Goal: Task Accomplishment & Management: Use online tool/utility

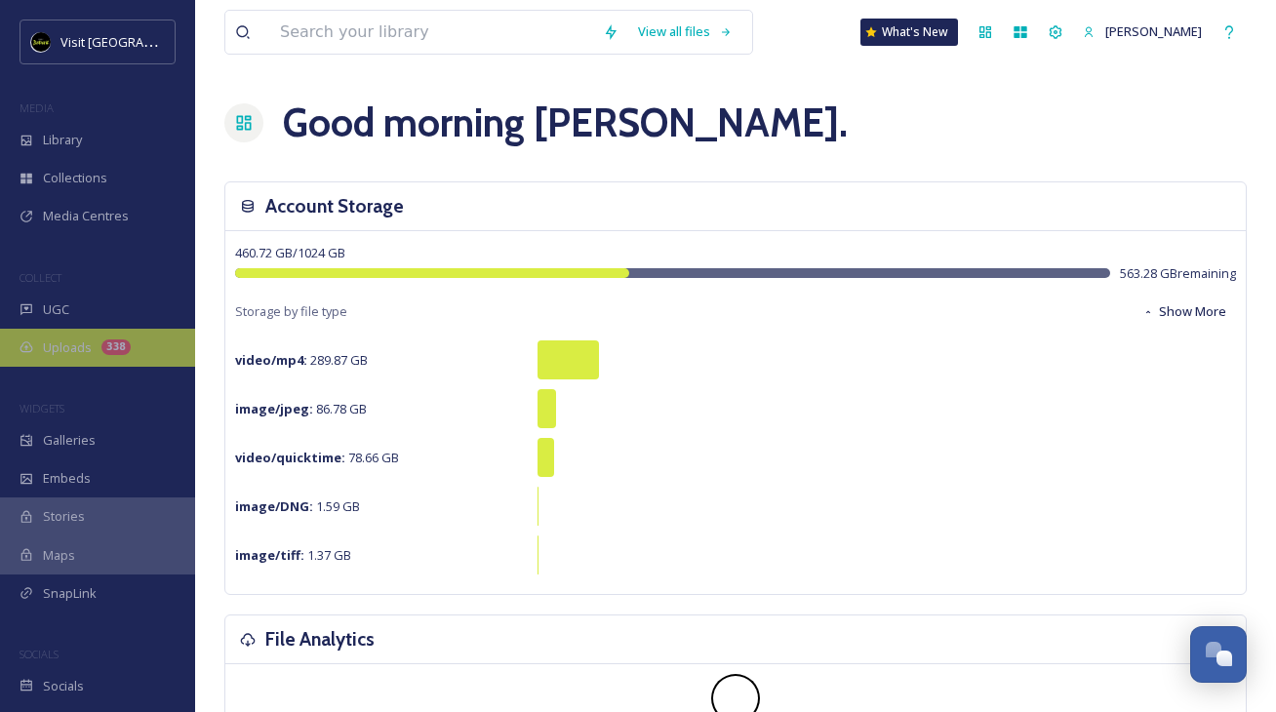
click at [103, 353] on div "Uploads 338" at bounding box center [97, 348] width 195 height 38
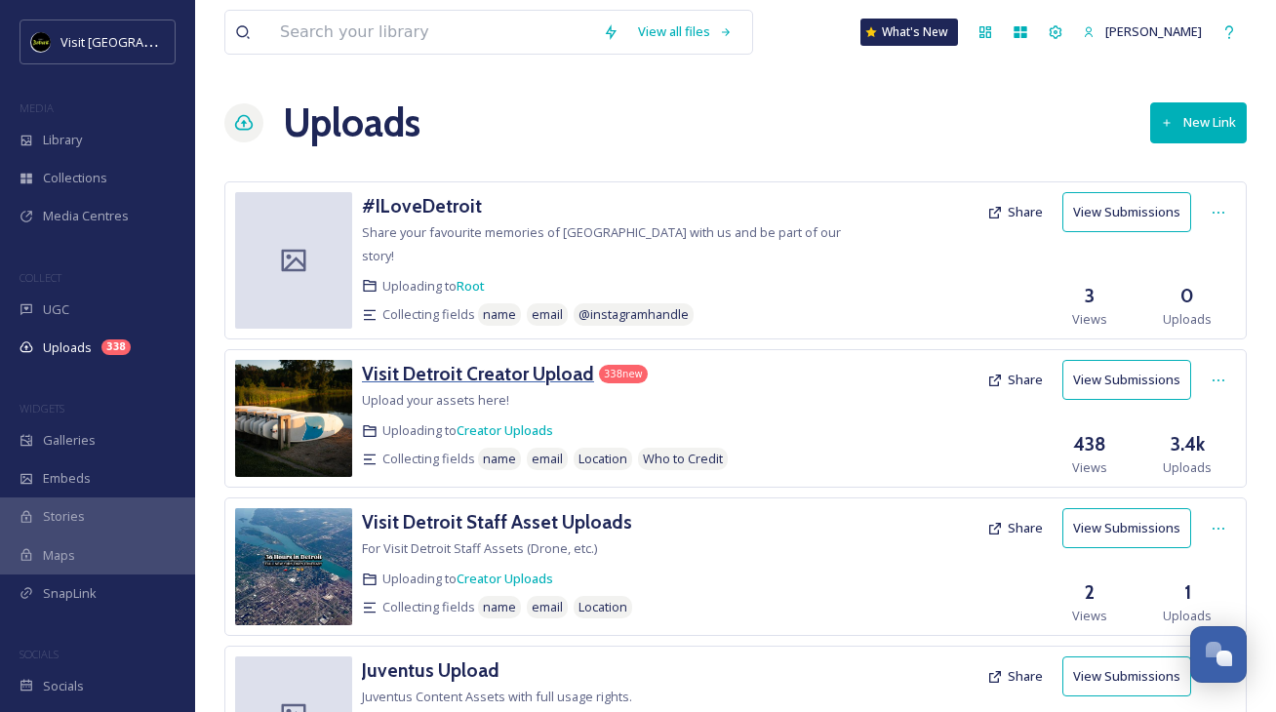
click at [516, 362] on h3 "Visit Detroit Creator Upload" at bounding box center [478, 373] width 232 height 23
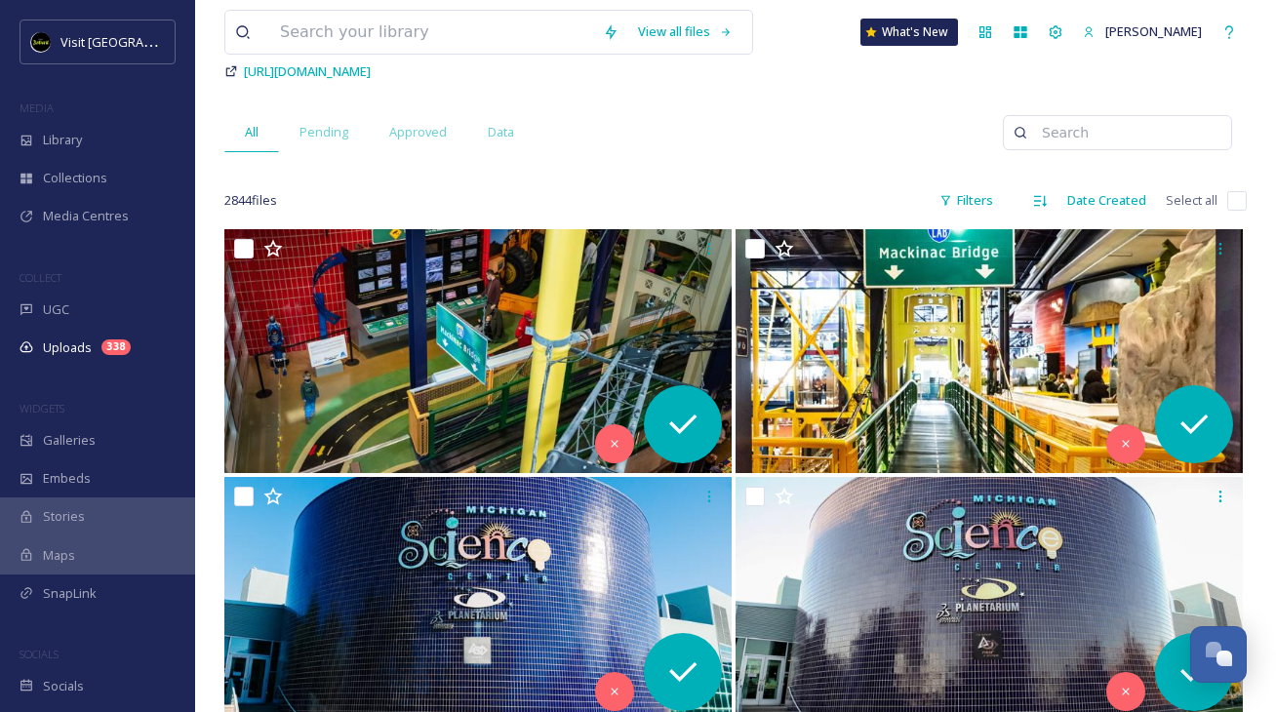
scroll to position [194, 0]
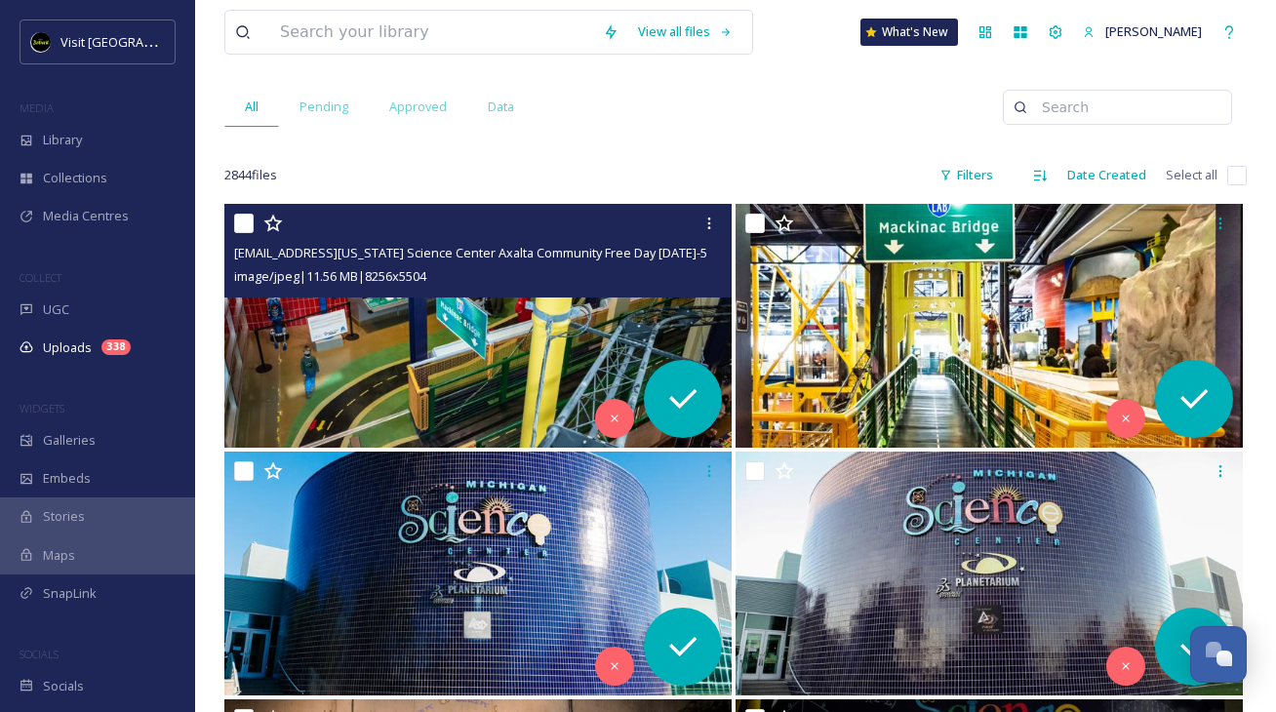
click at [503, 347] on img at bounding box center [477, 326] width 507 height 244
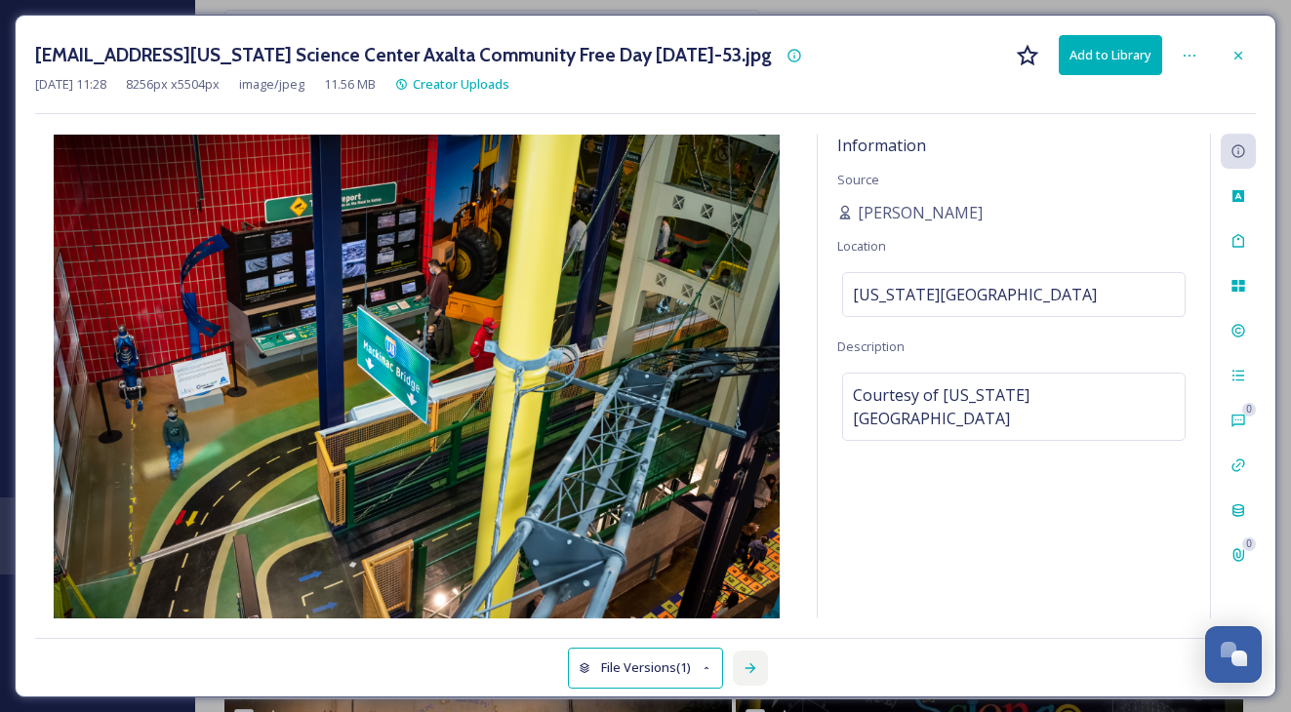
click at [748, 667] on icon at bounding box center [751, 669] width 16 height 16
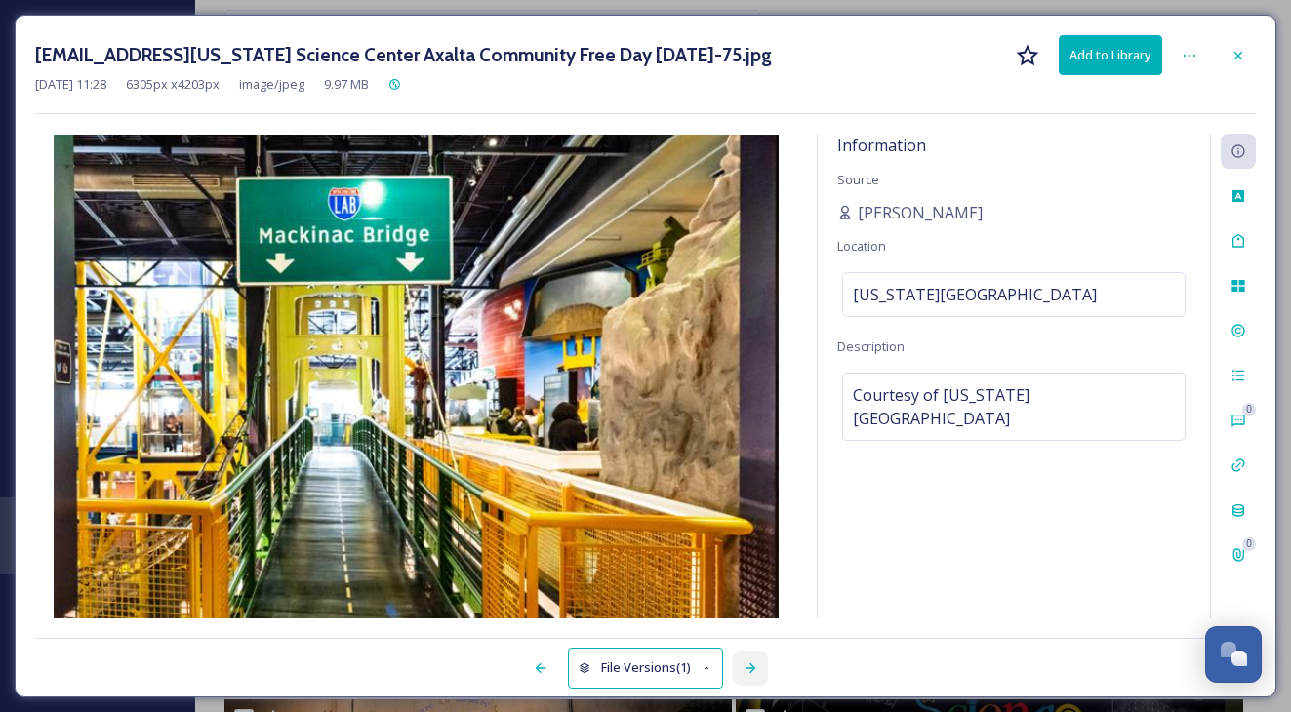
click at [748, 667] on icon at bounding box center [751, 669] width 16 height 16
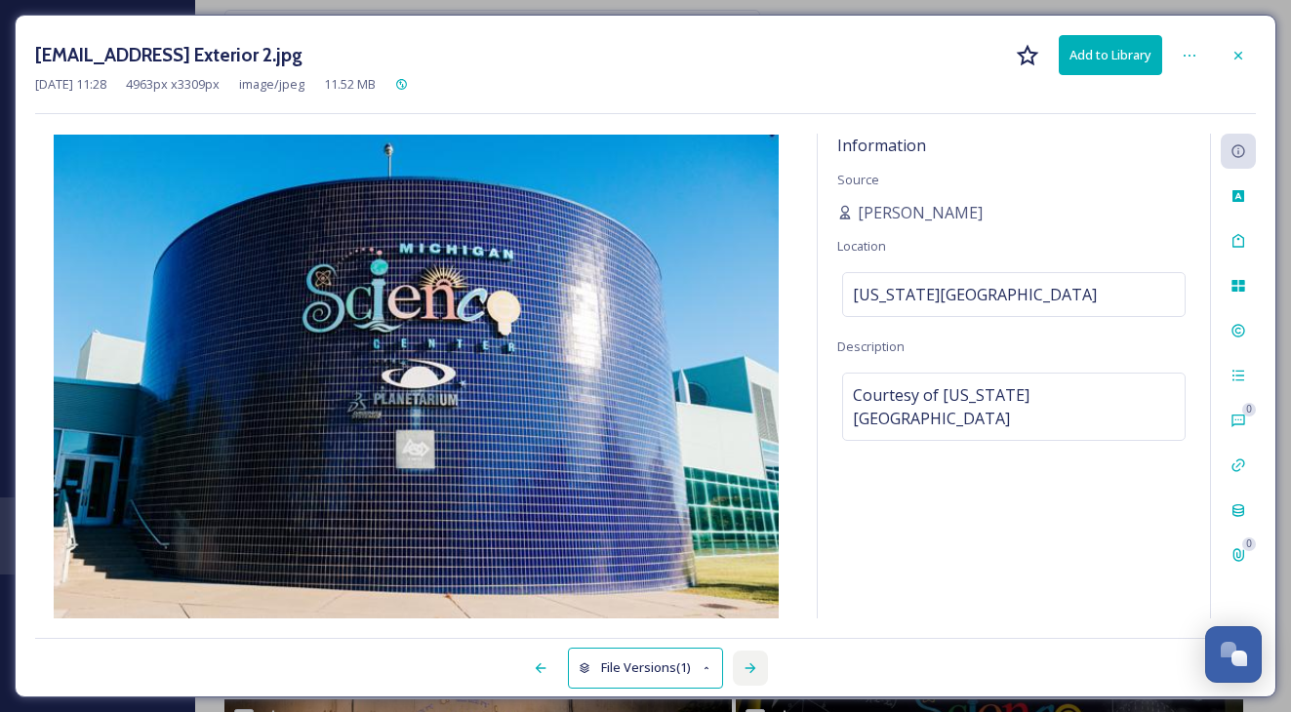
click at [748, 667] on icon at bounding box center [751, 669] width 16 height 16
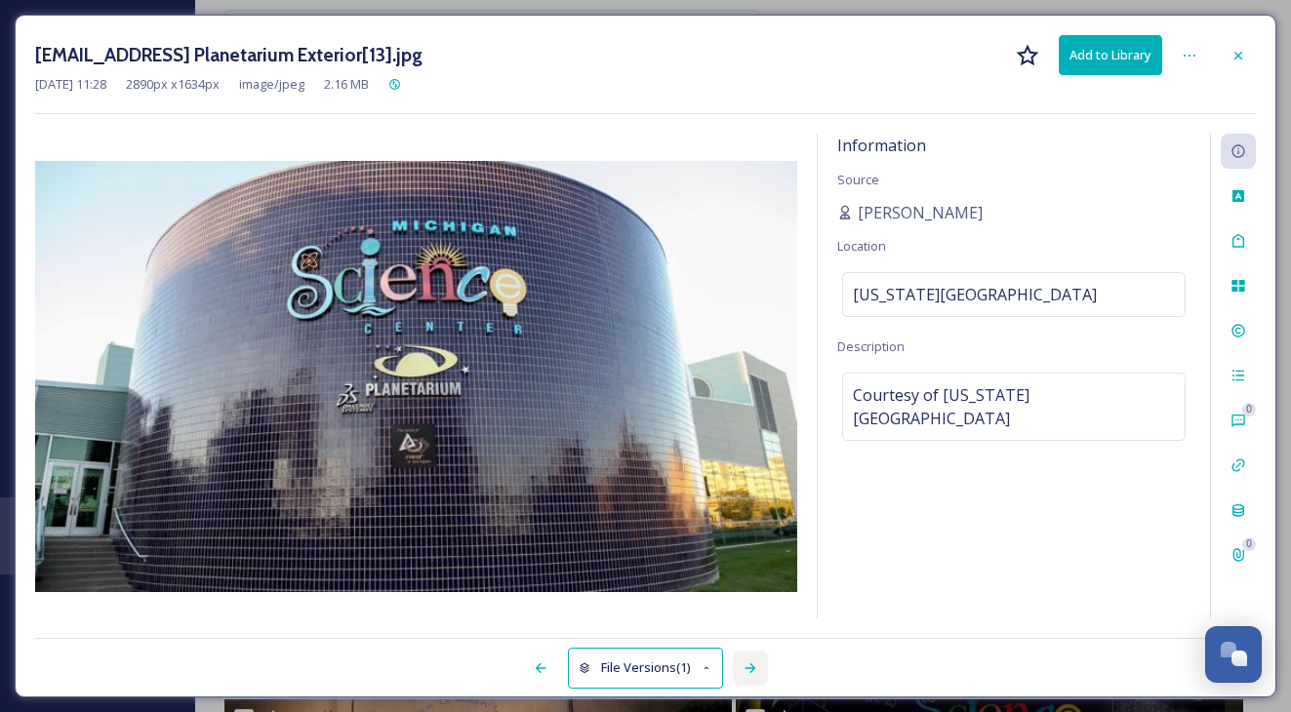
click at [748, 667] on icon at bounding box center [751, 669] width 16 height 16
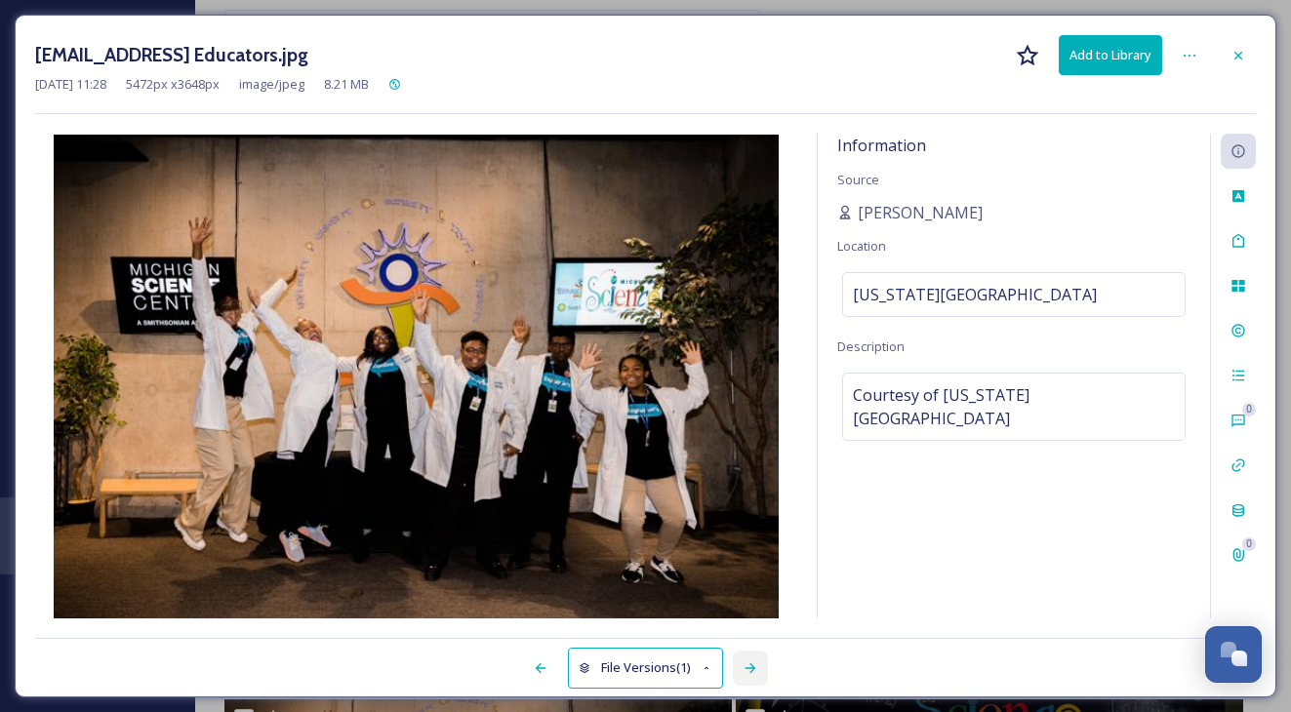
click at [748, 667] on icon at bounding box center [751, 669] width 16 height 16
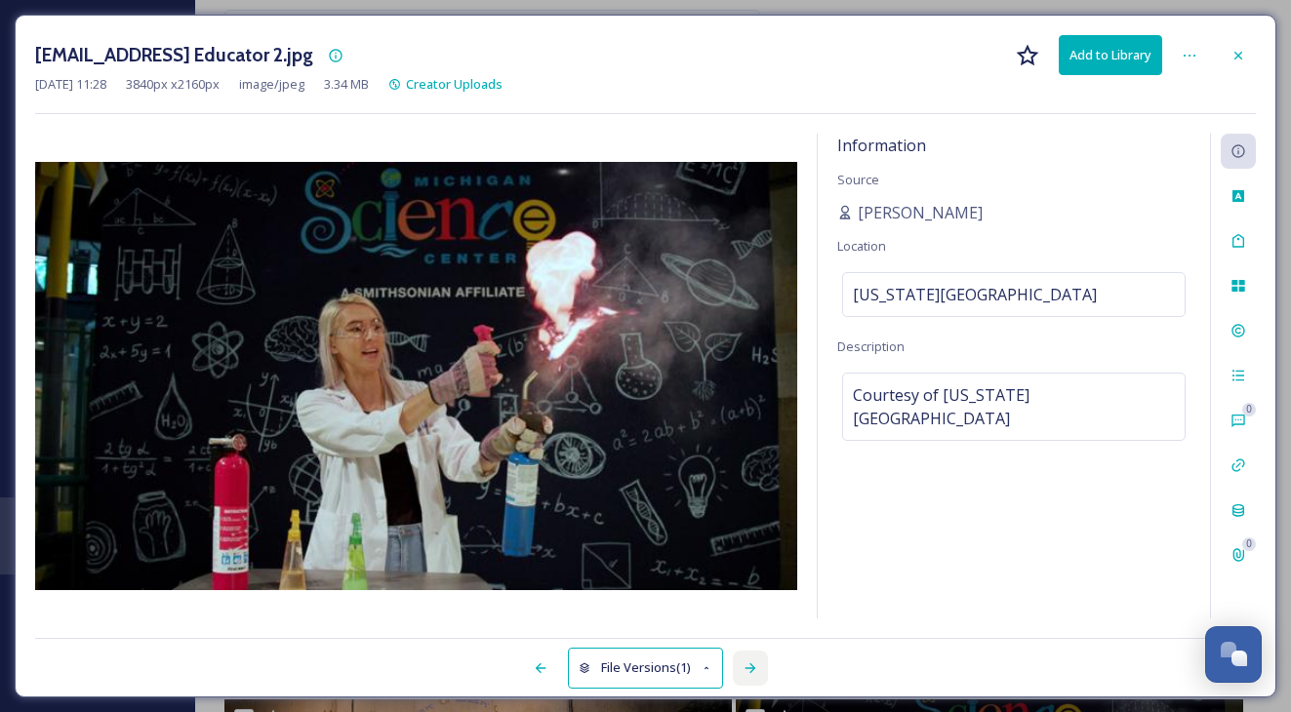
click at [748, 667] on icon at bounding box center [751, 669] width 16 height 16
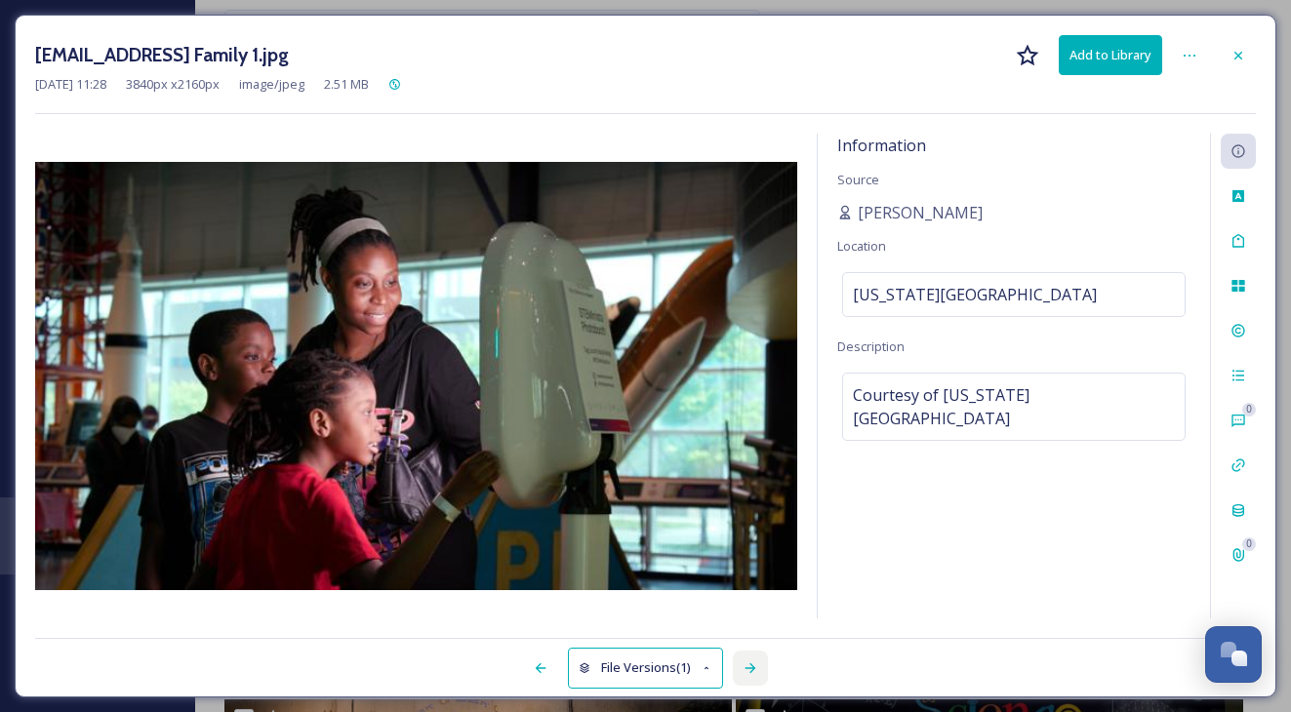
click at [748, 667] on icon at bounding box center [751, 669] width 16 height 16
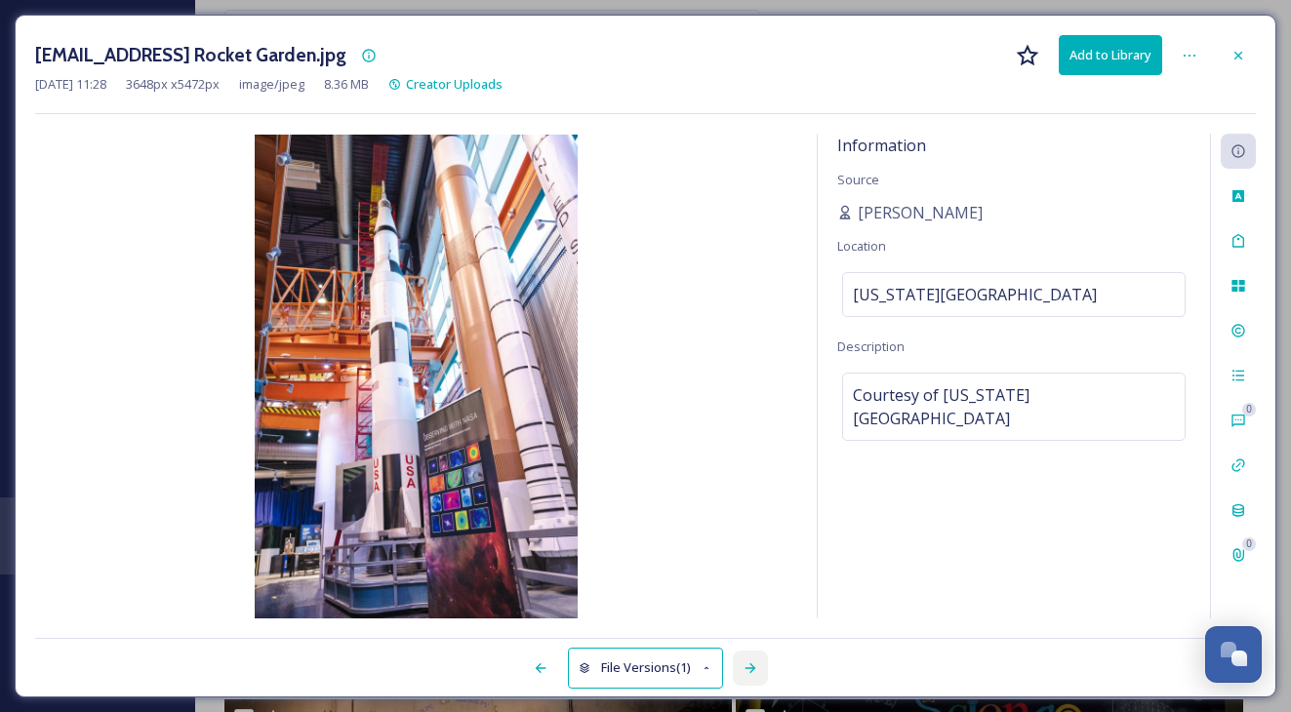
click at [748, 667] on icon at bounding box center [751, 669] width 16 height 16
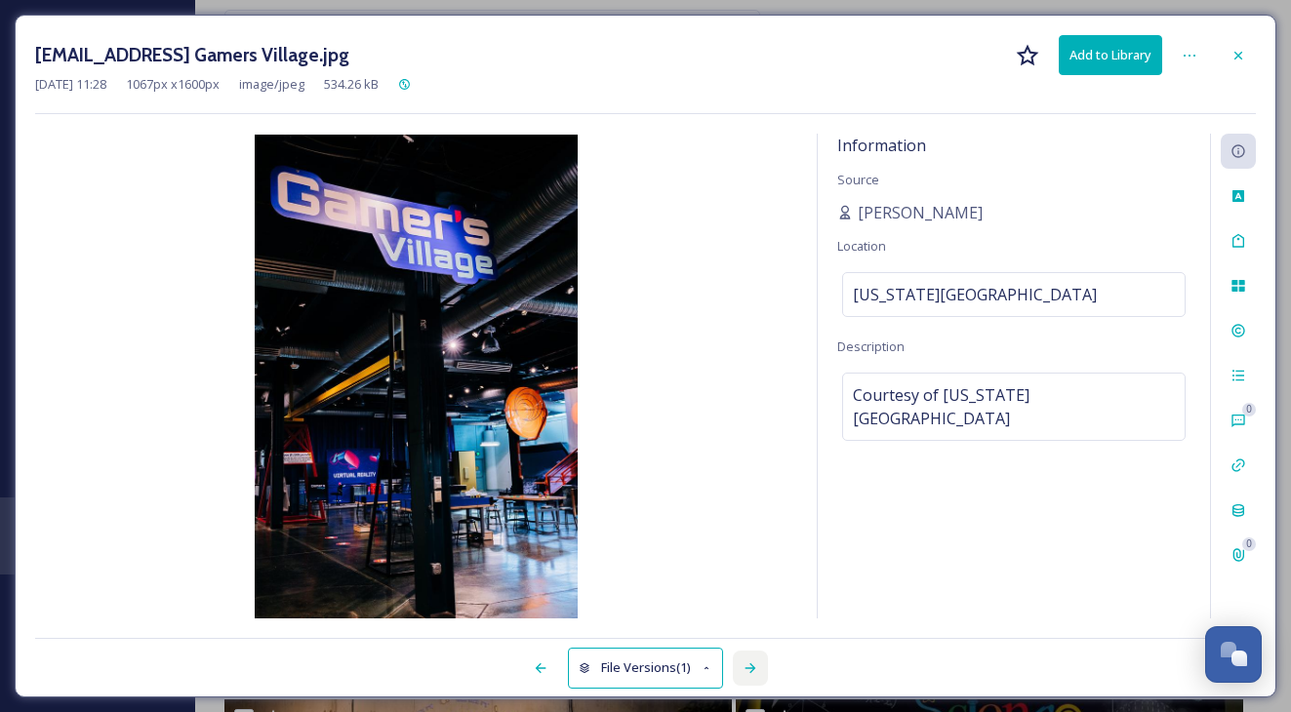
click at [748, 667] on icon at bounding box center [751, 669] width 16 height 16
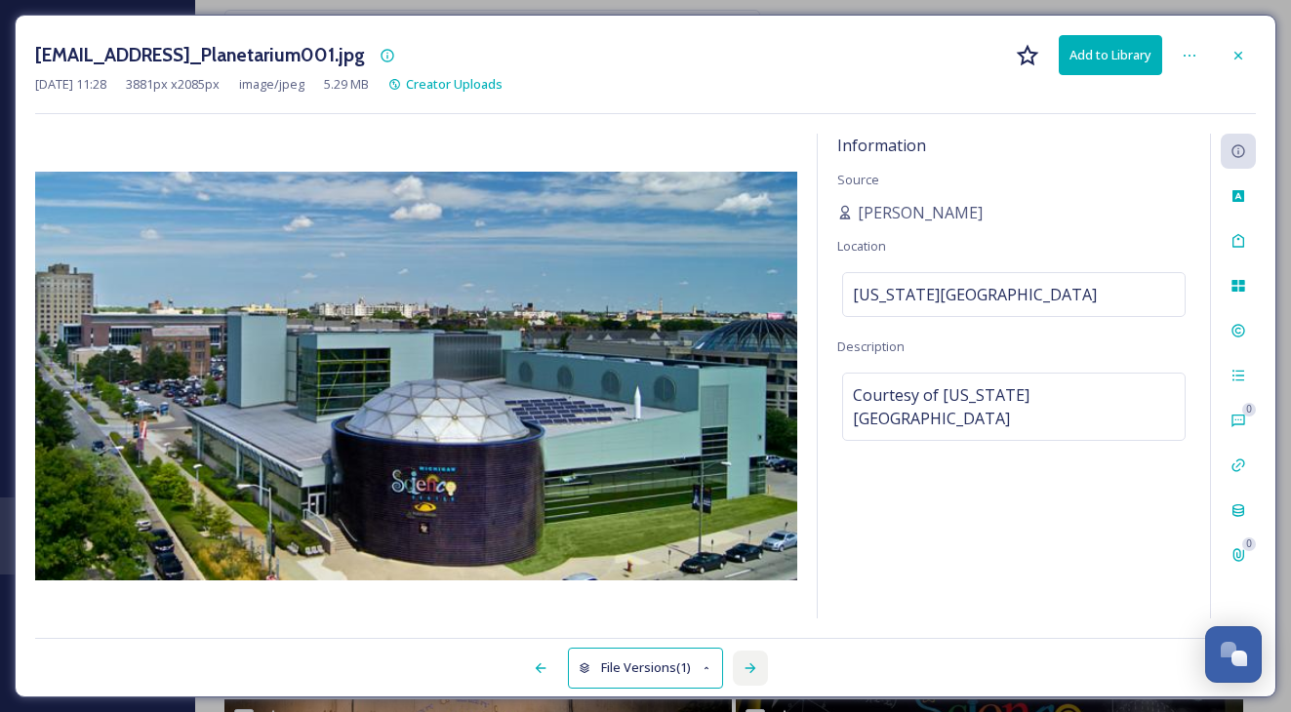
click at [748, 667] on icon at bounding box center [751, 669] width 16 height 16
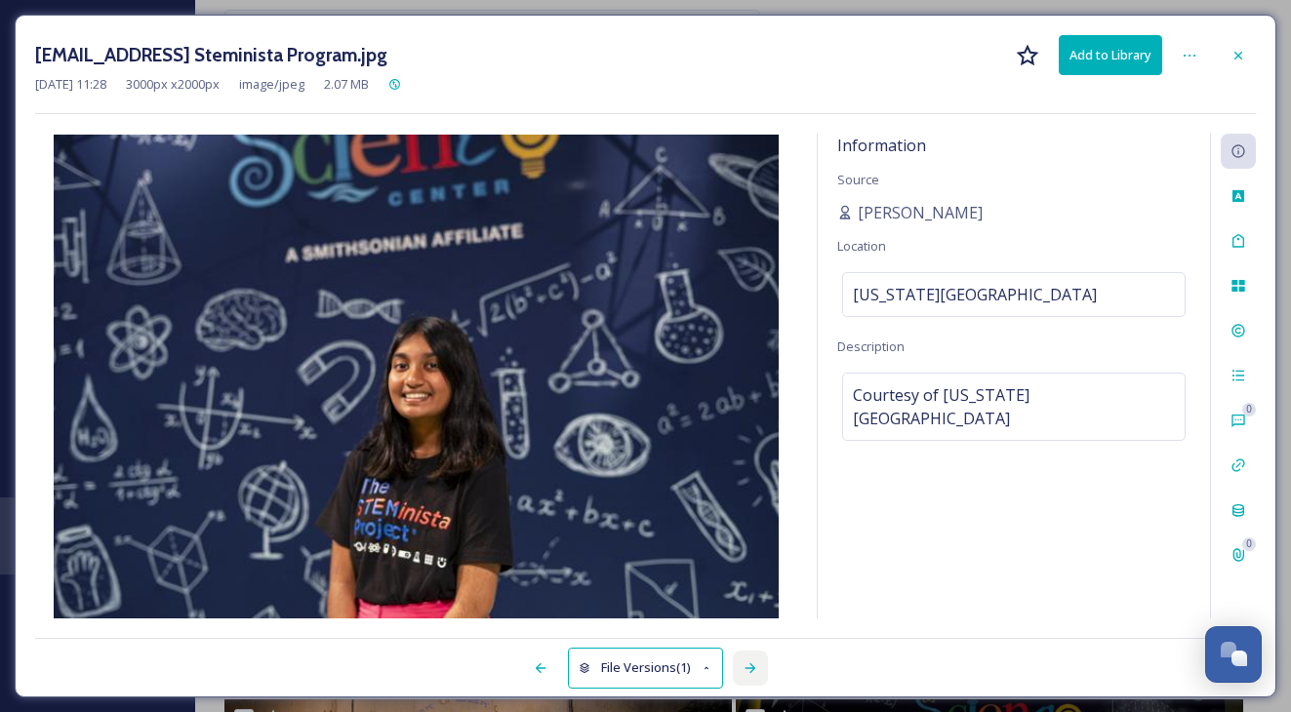
click at [748, 667] on icon at bounding box center [751, 669] width 16 height 16
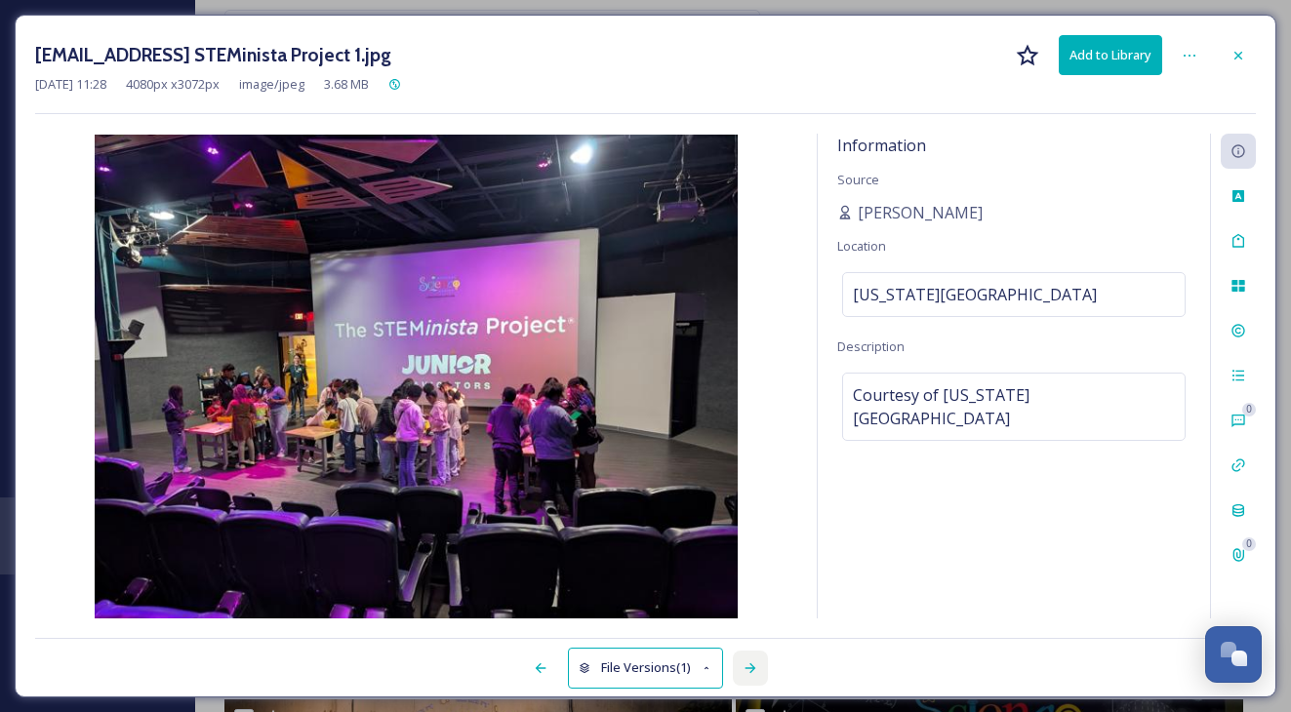
click at [748, 667] on icon at bounding box center [751, 669] width 16 height 16
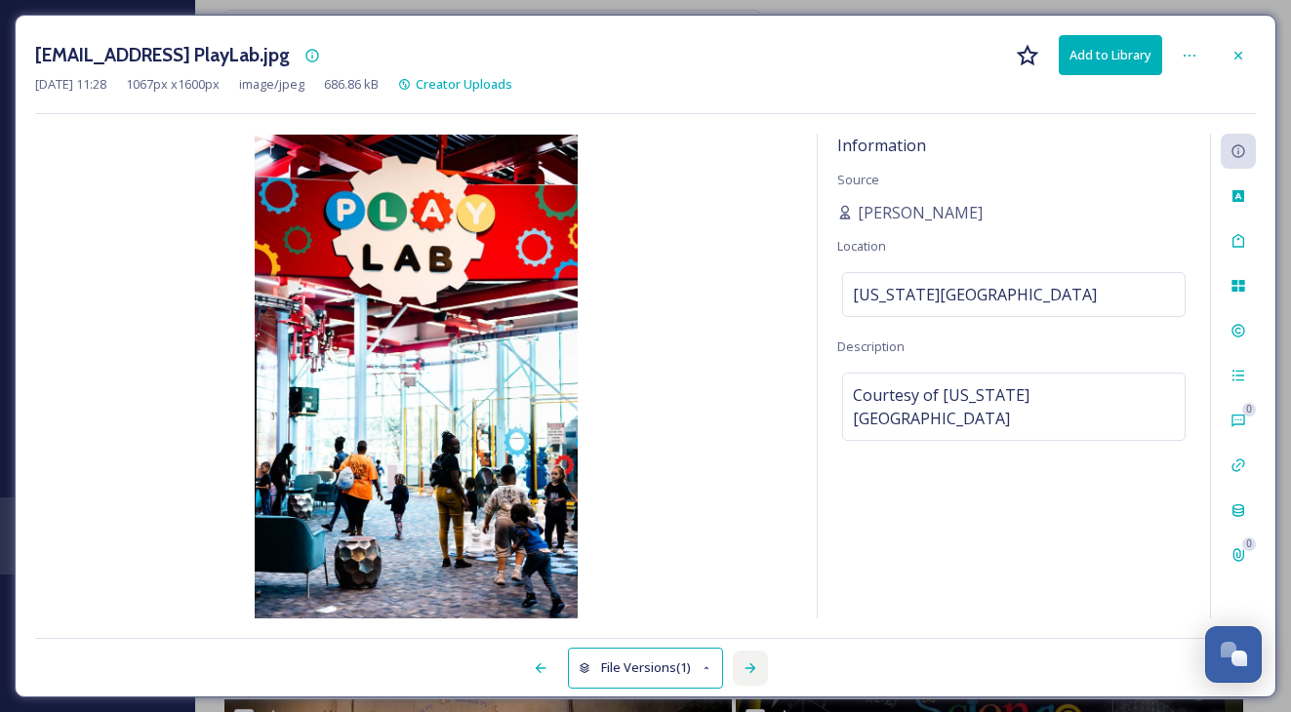
click at [748, 667] on icon at bounding box center [751, 669] width 16 height 16
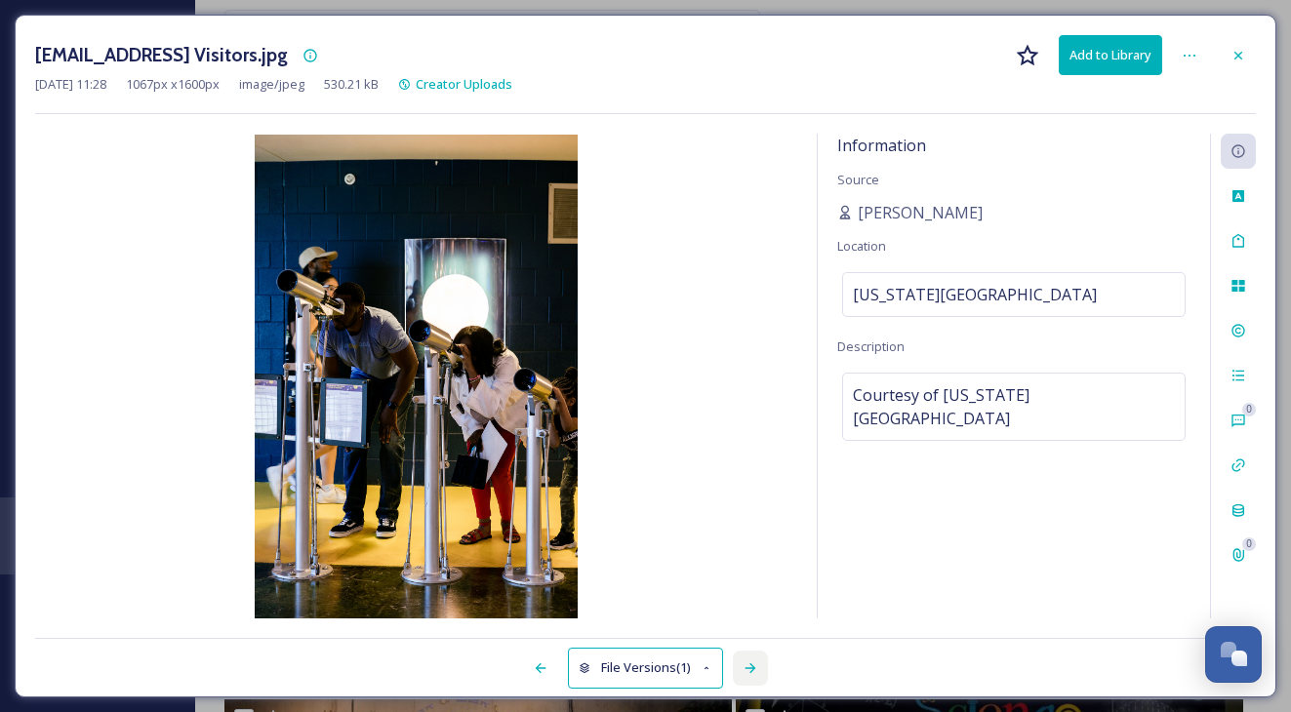
click at [748, 667] on icon at bounding box center [751, 669] width 16 height 16
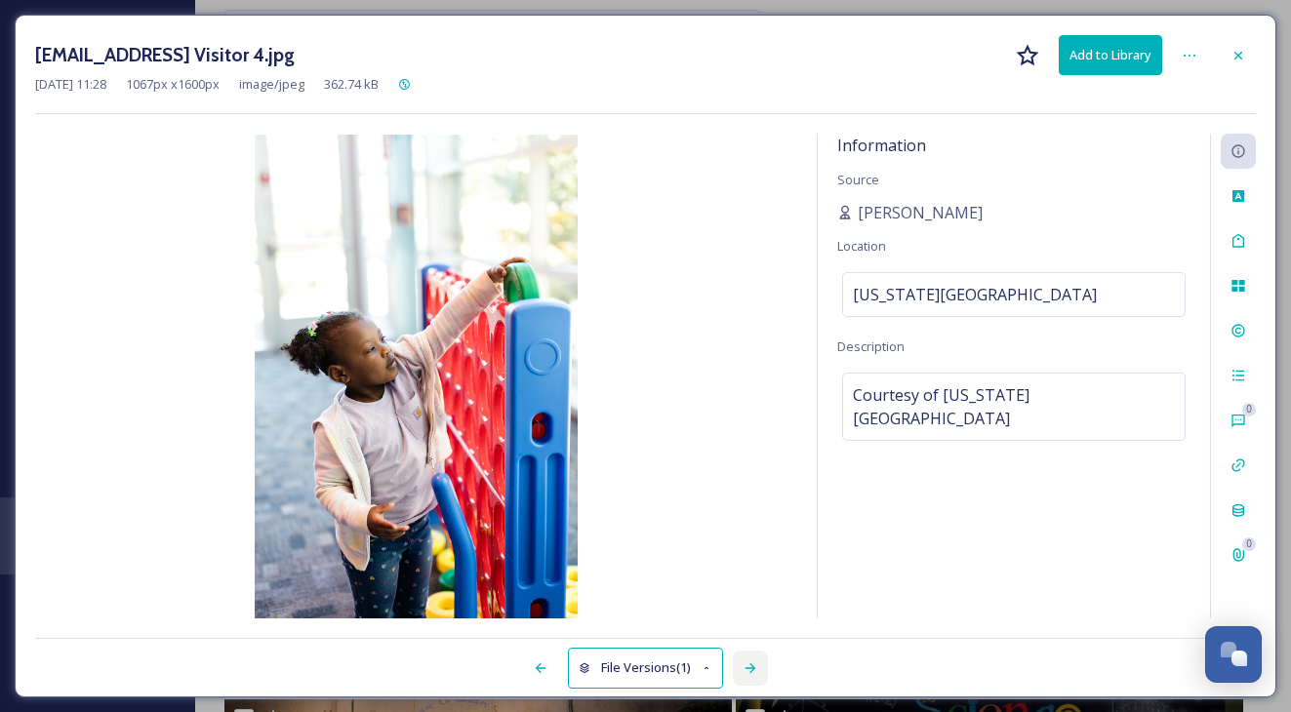
click at [748, 667] on icon at bounding box center [751, 669] width 16 height 16
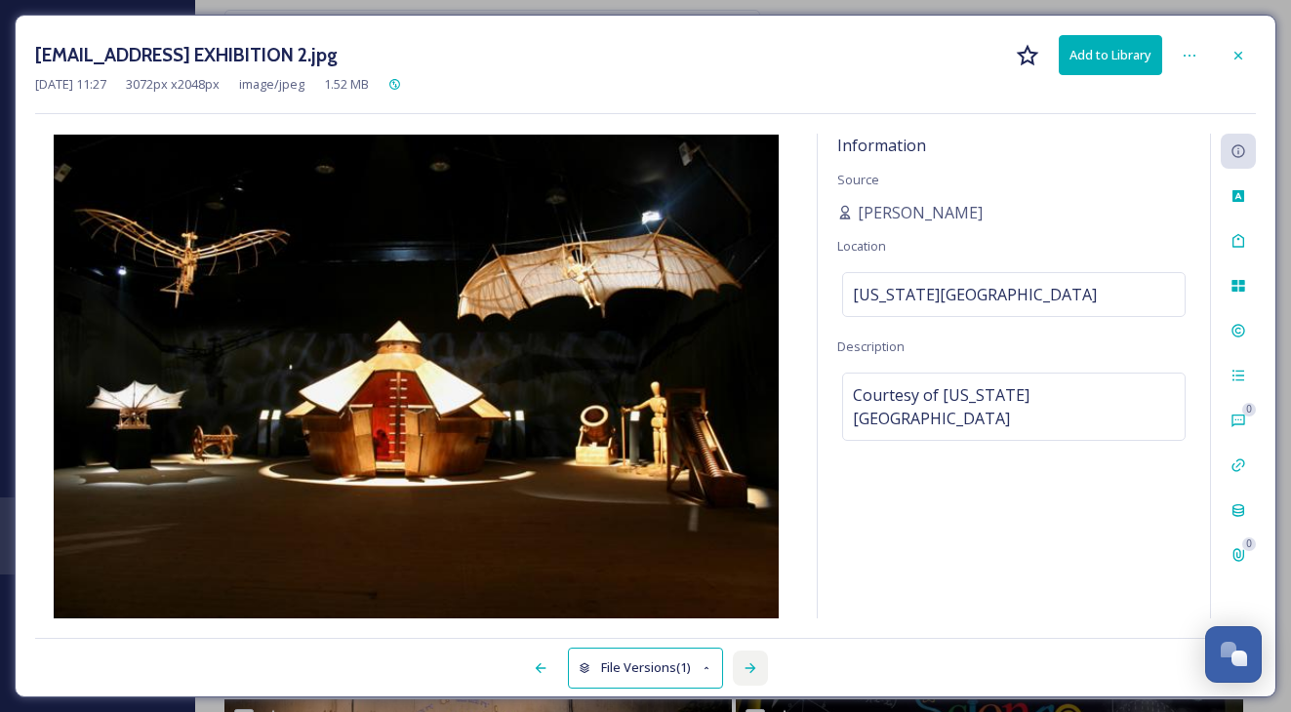
click at [748, 667] on icon at bounding box center [751, 669] width 16 height 16
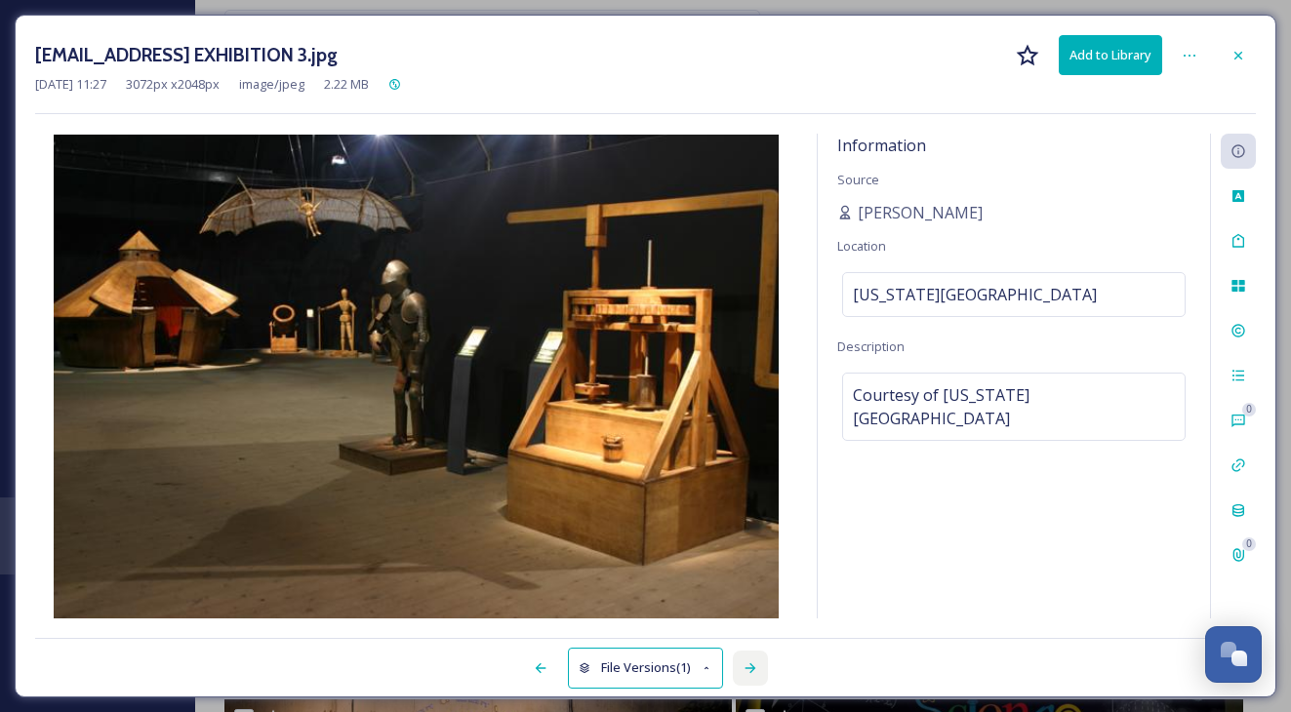
click at [748, 667] on icon at bounding box center [751, 669] width 16 height 16
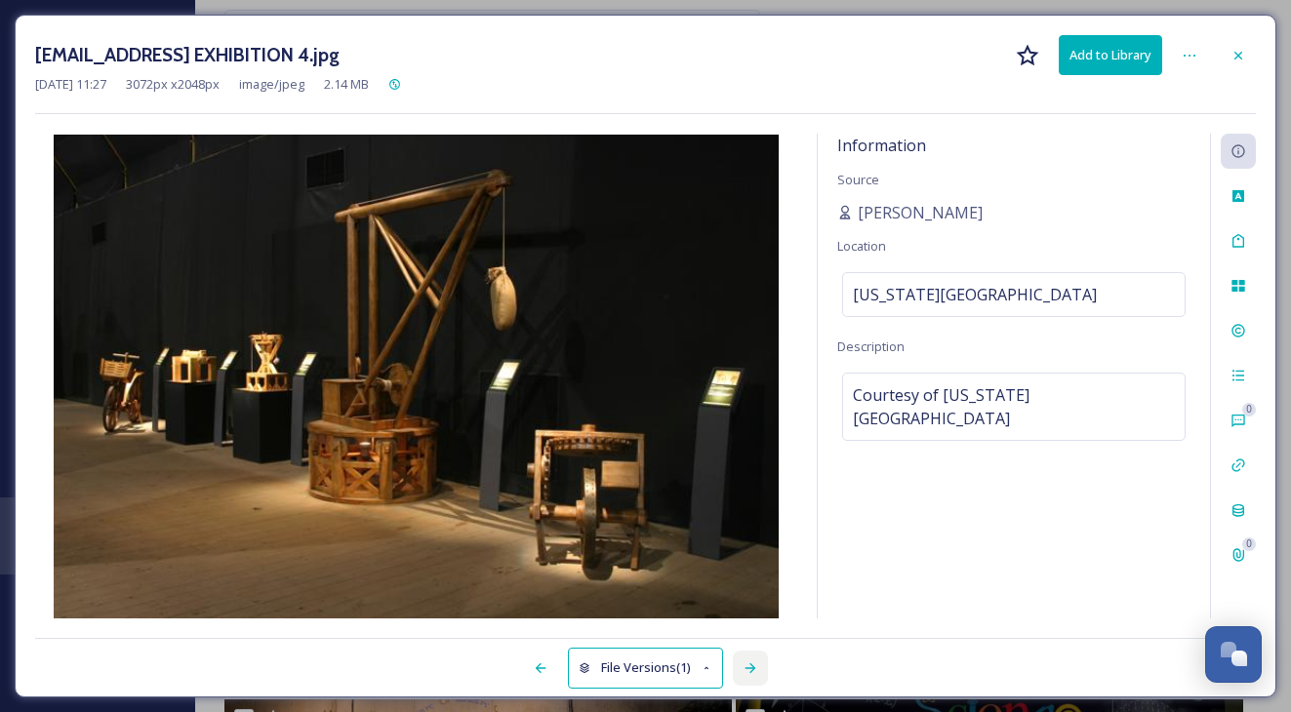
click at [748, 667] on icon at bounding box center [751, 669] width 16 height 16
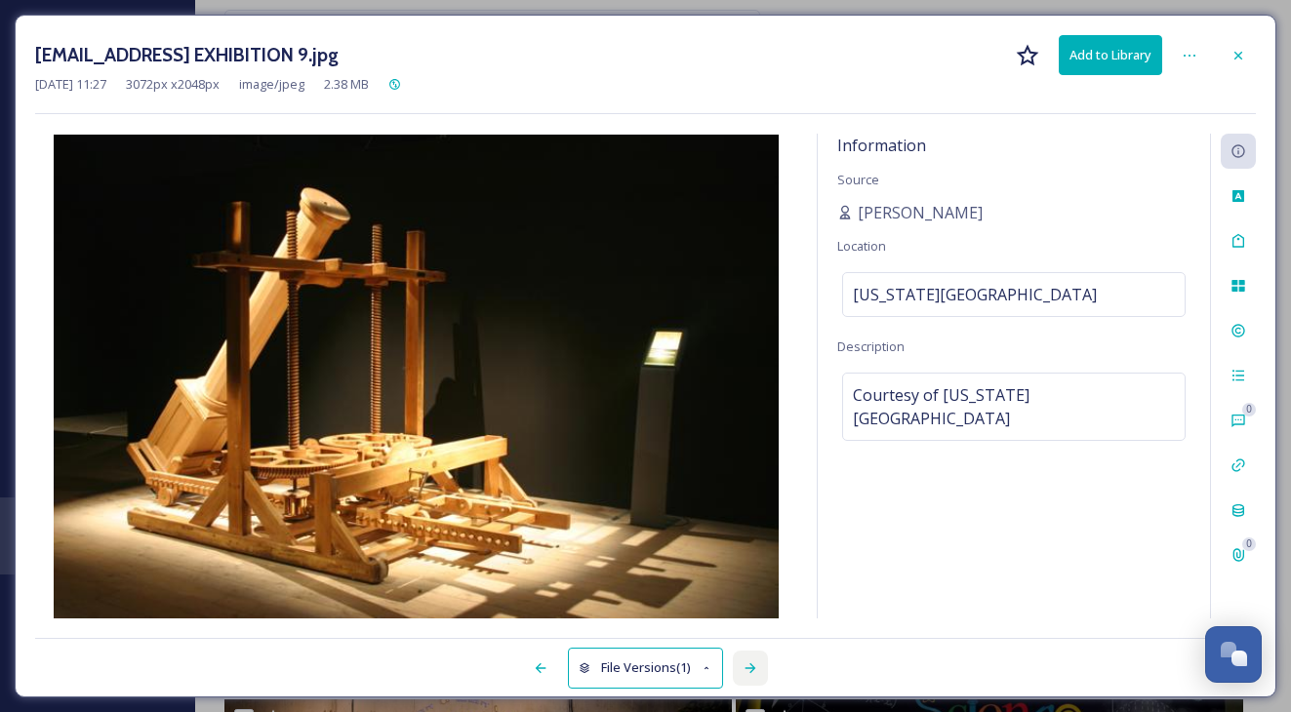
click at [748, 667] on icon at bounding box center [751, 669] width 16 height 16
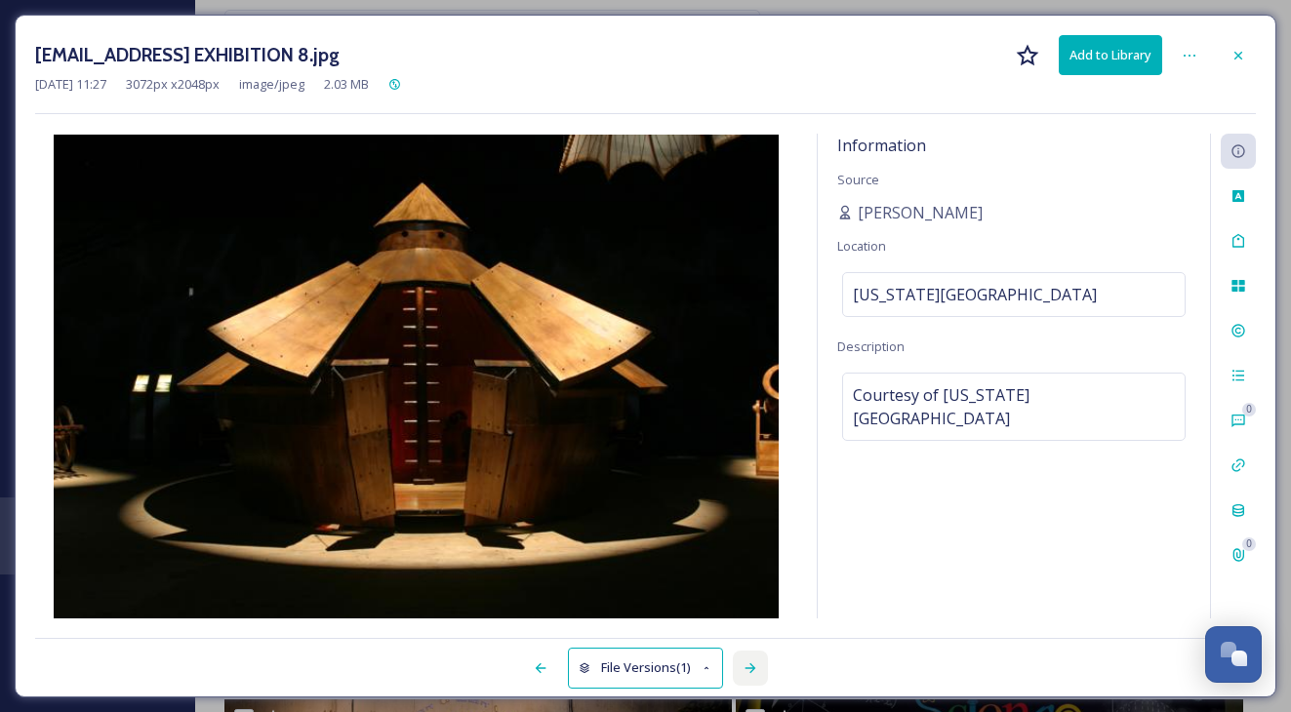
click at [748, 667] on icon at bounding box center [751, 669] width 16 height 16
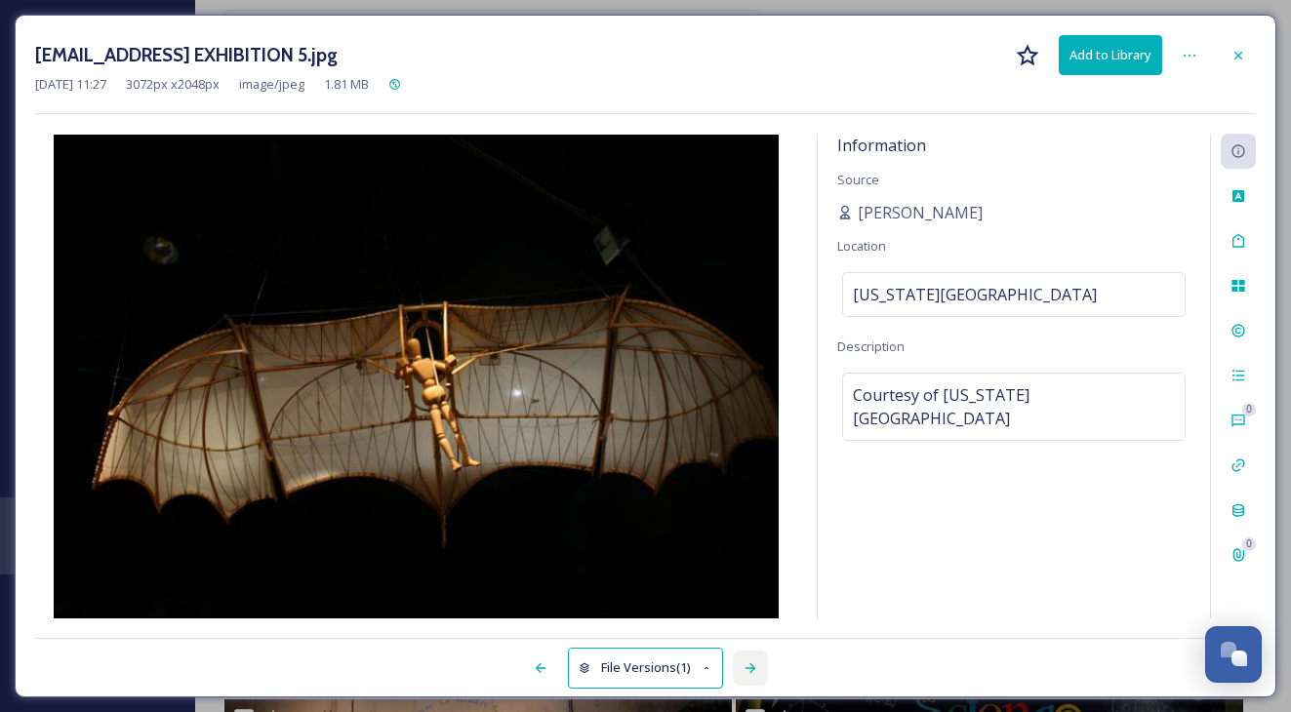
click at [748, 667] on icon at bounding box center [751, 669] width 16 height 16
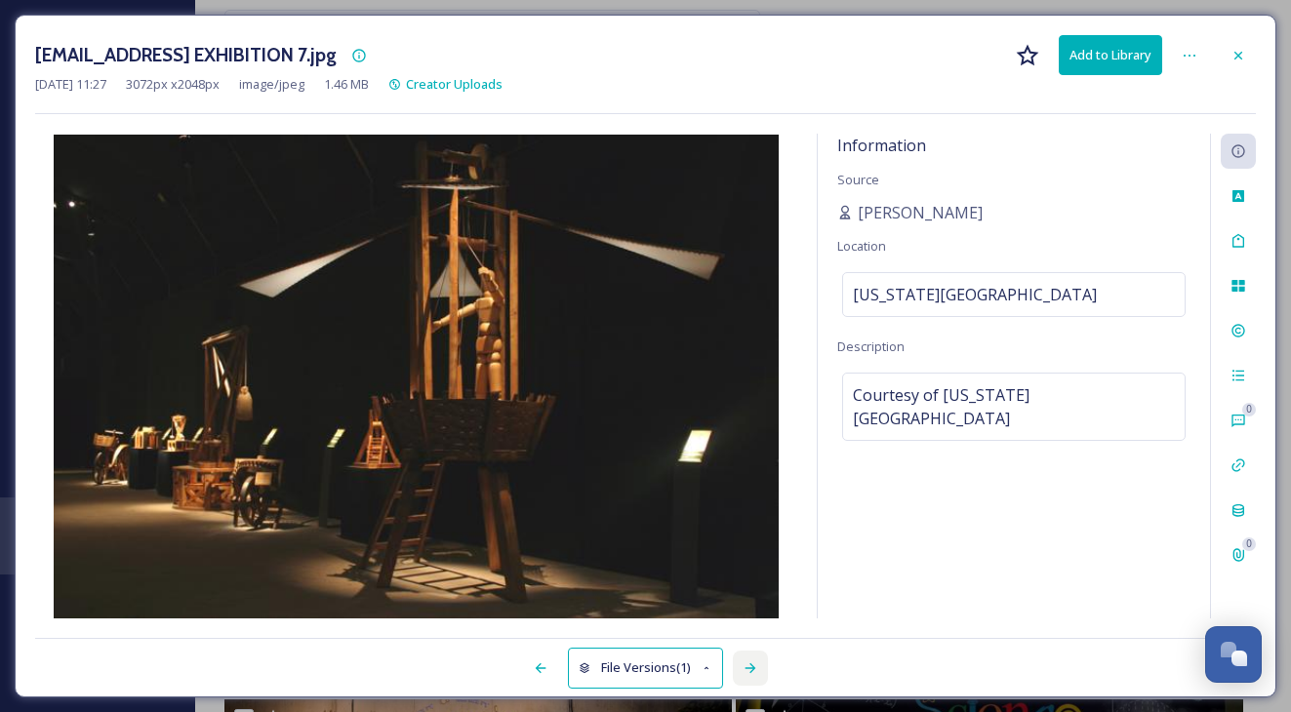
click at [748, 667] on icon at bounding box center [751, 669] width 16 height 16
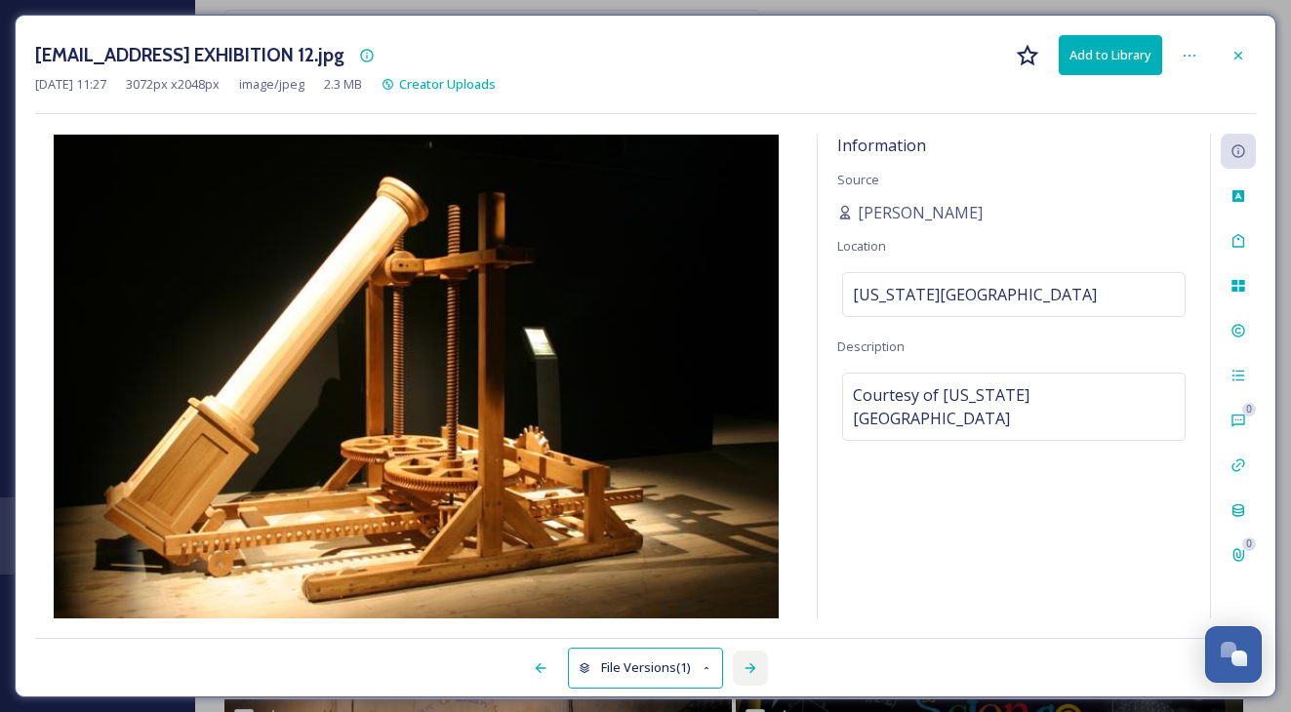
click at [748, 667] on icon at bounding box center [751, 669] width 16 height 16
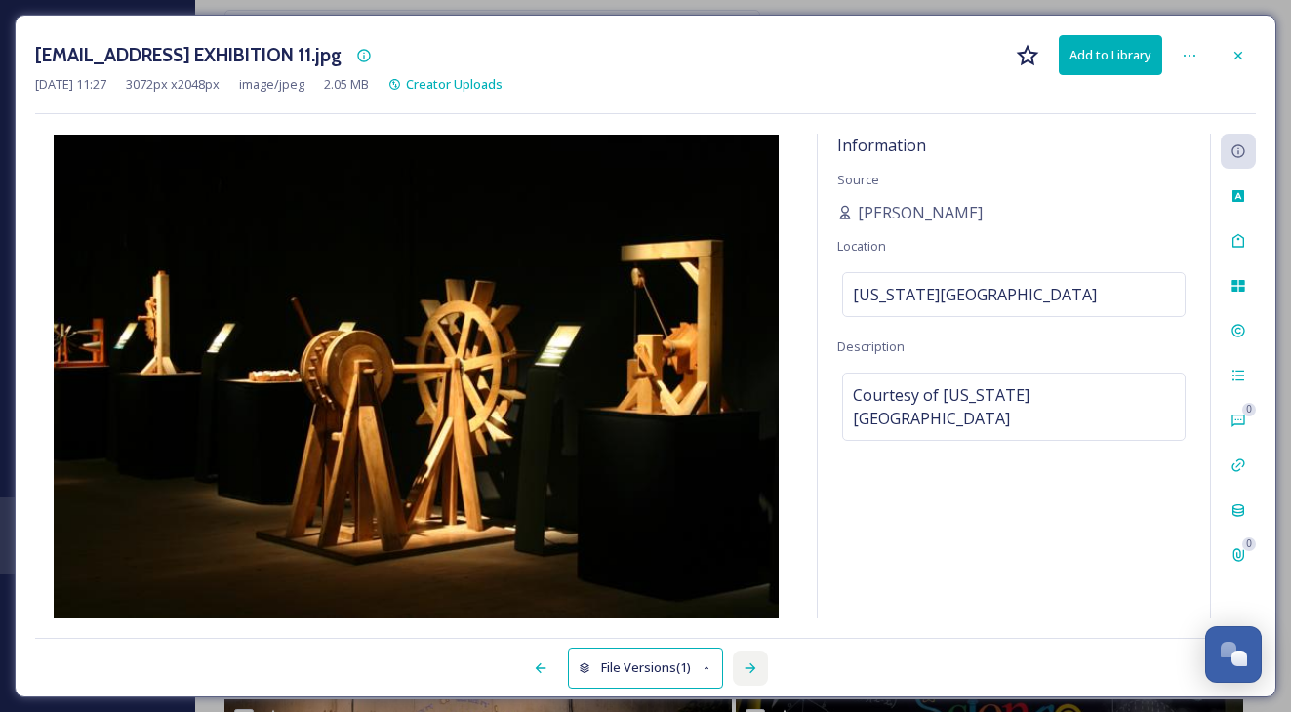
click at [748, 667] on icon at bounding box center [751, 669] width 16 height 16
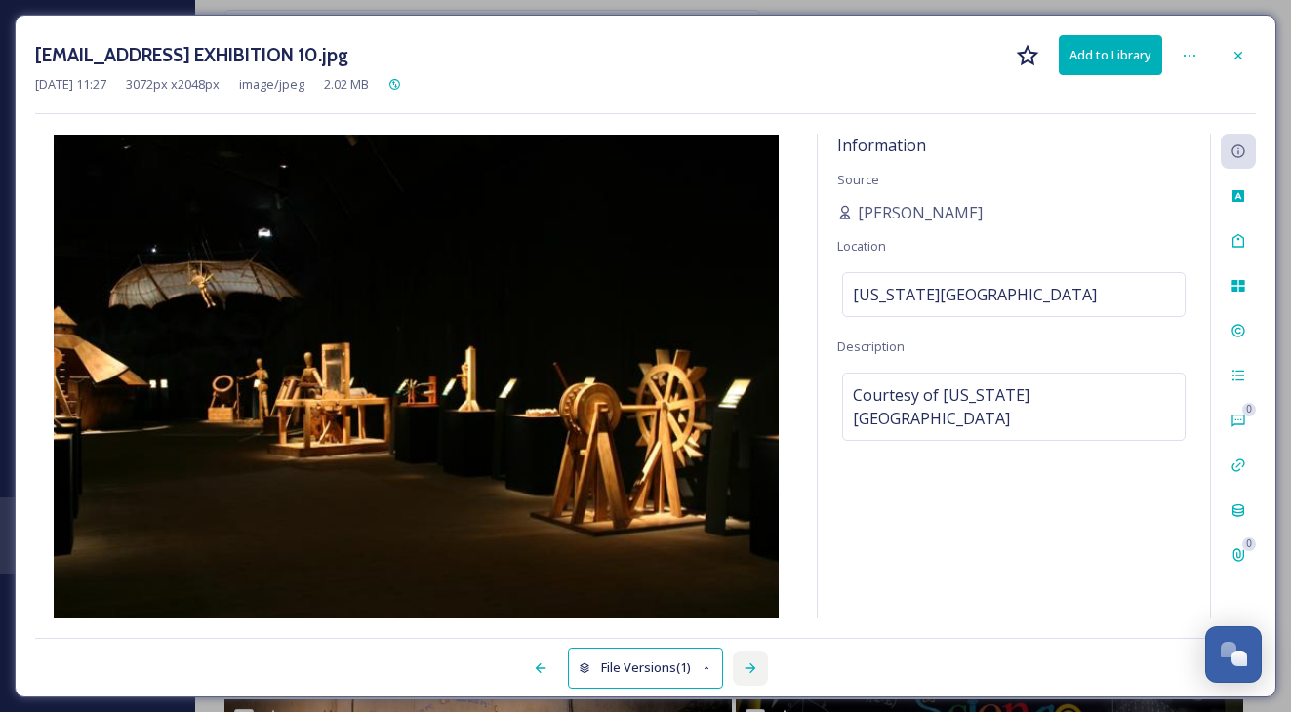
click at [748, 667] on icon at bounding box center [751, 669] width 16 height 16
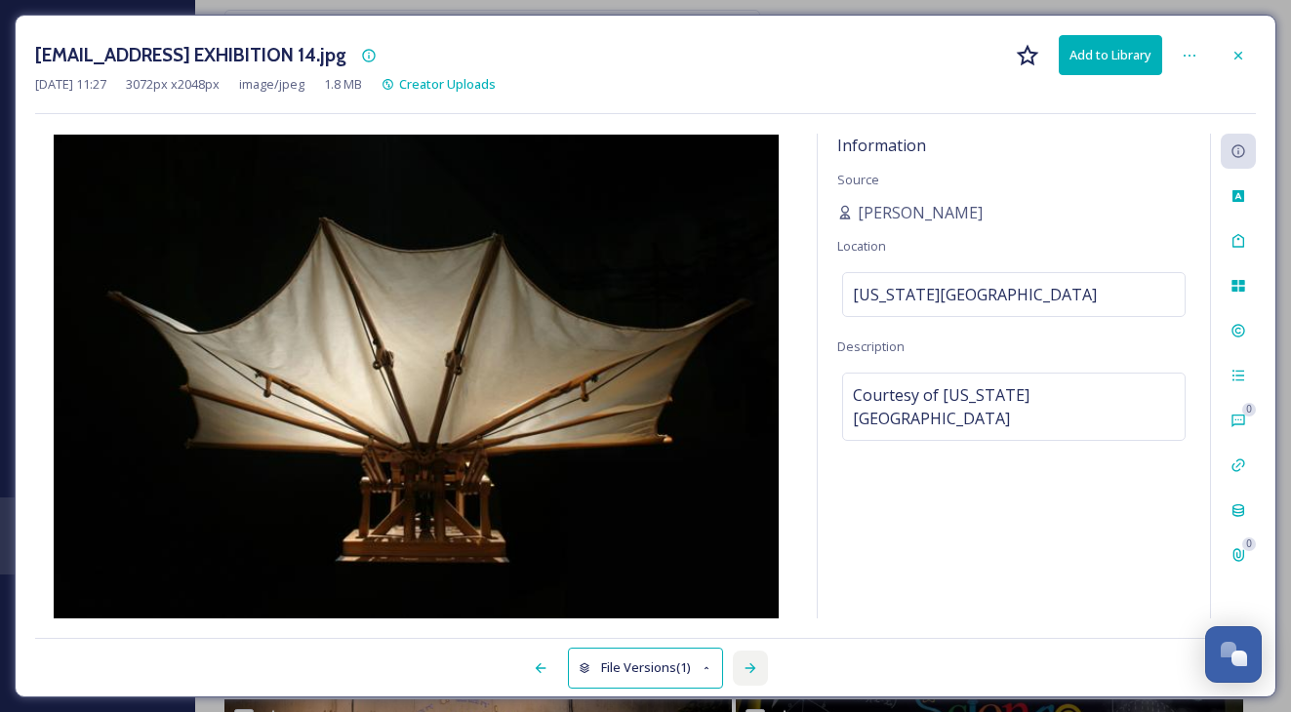
click at [748, 667] on icon at bounding box center [751, 669] width 16 height 16
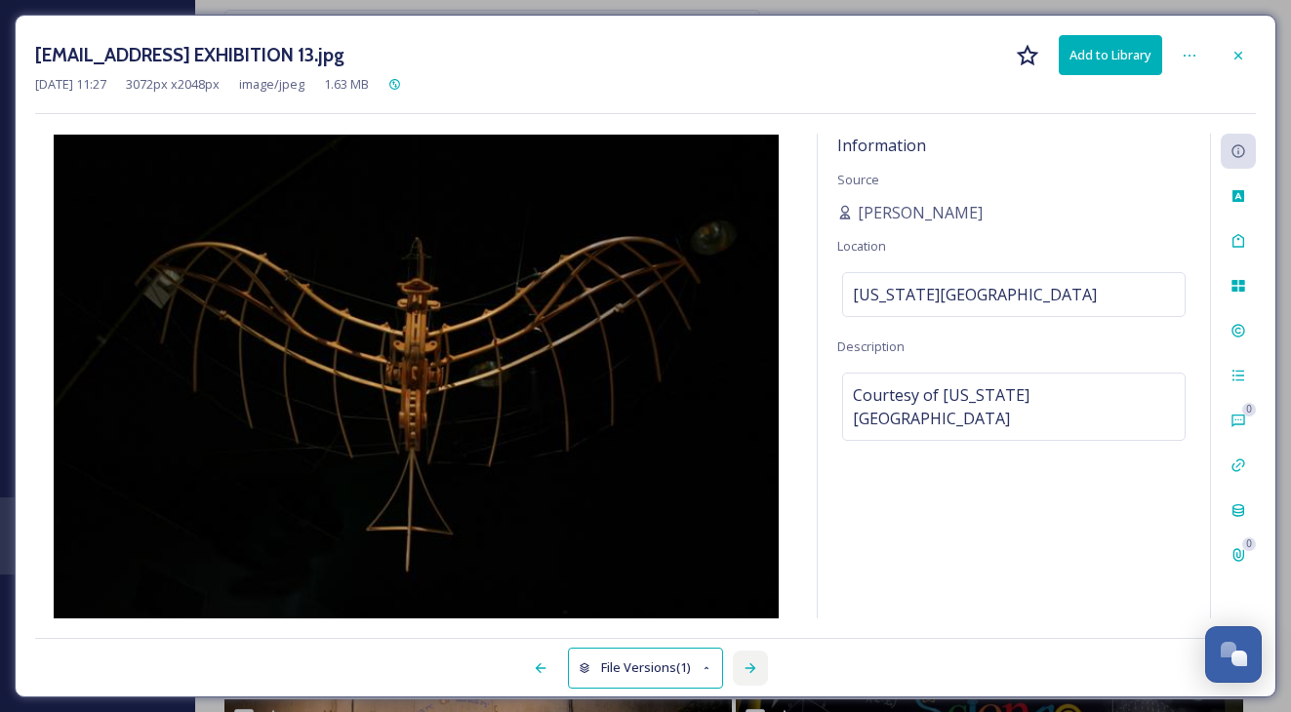
click at [748, 667] on icon at bounding box center [751, 669] width 16 height 16
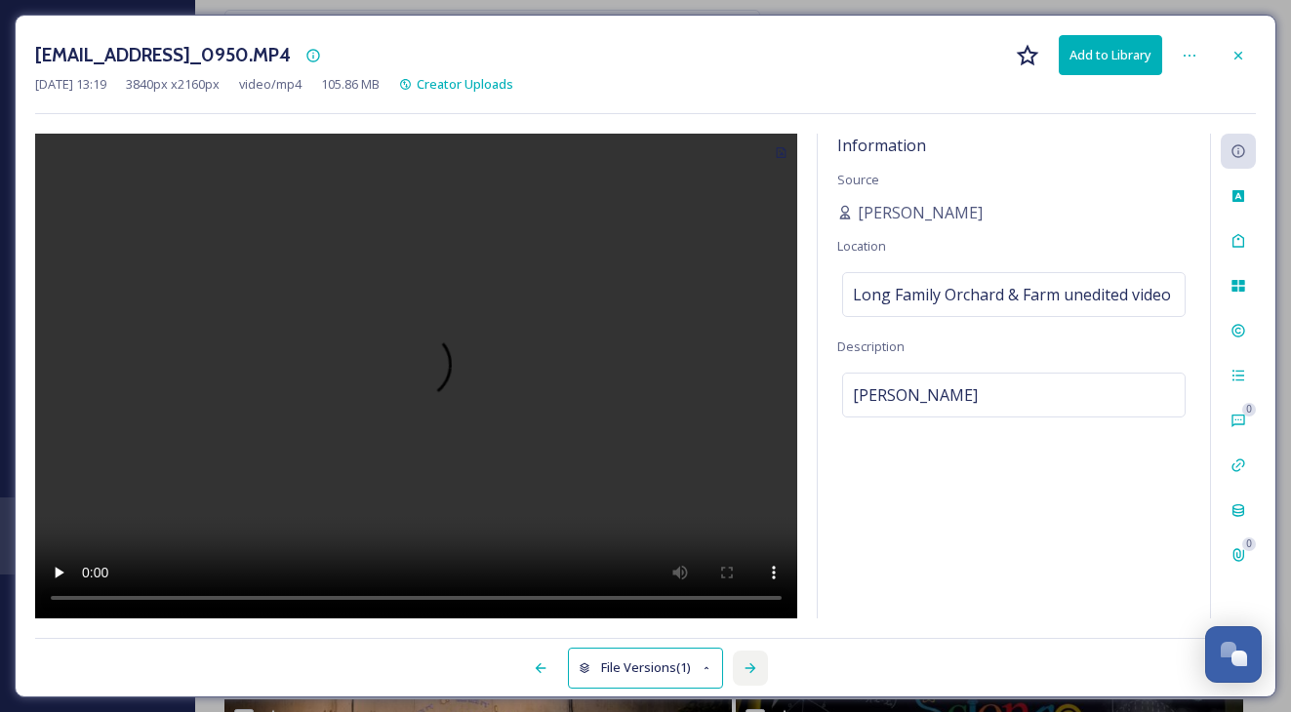
click at [748, 667] on icon at bounding box center [751, 669] width 16 height 16
click at [750, 664] on icon at bounding box center [751, 669] width 16 height 16
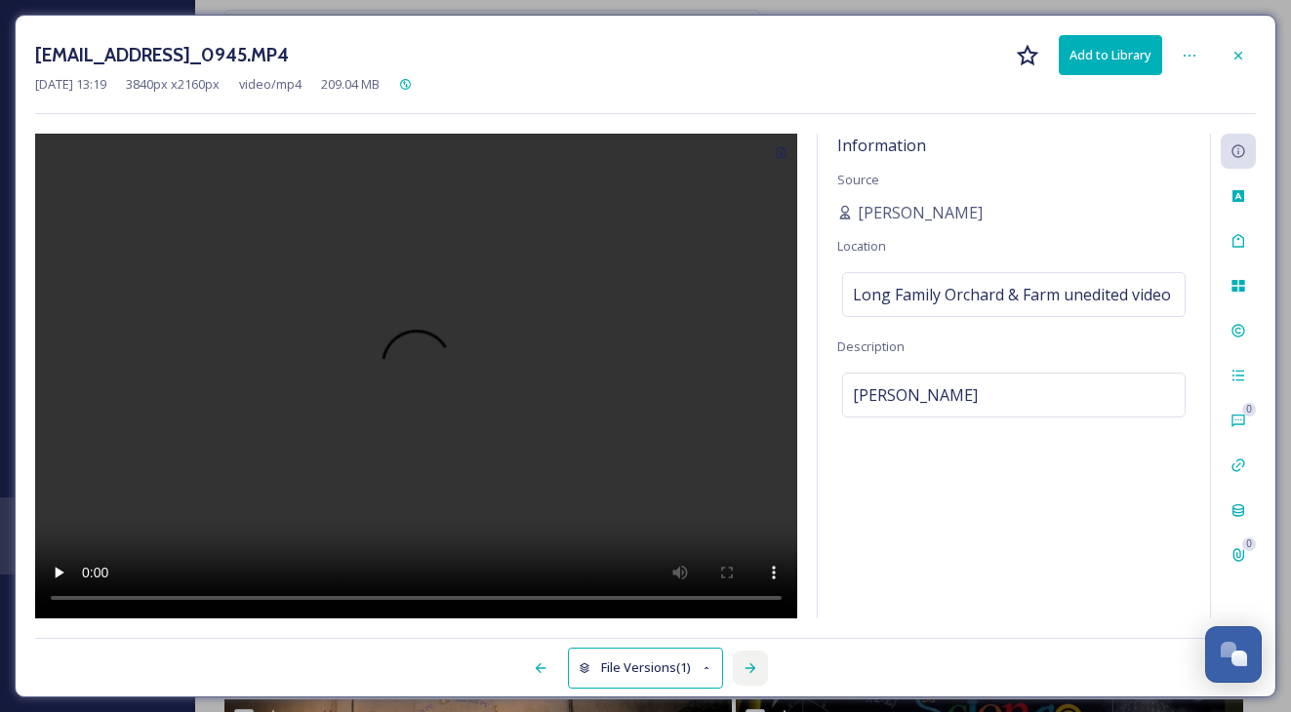
click at [750, 664] on icon at bounding box center [751, 669] width 16 height 16
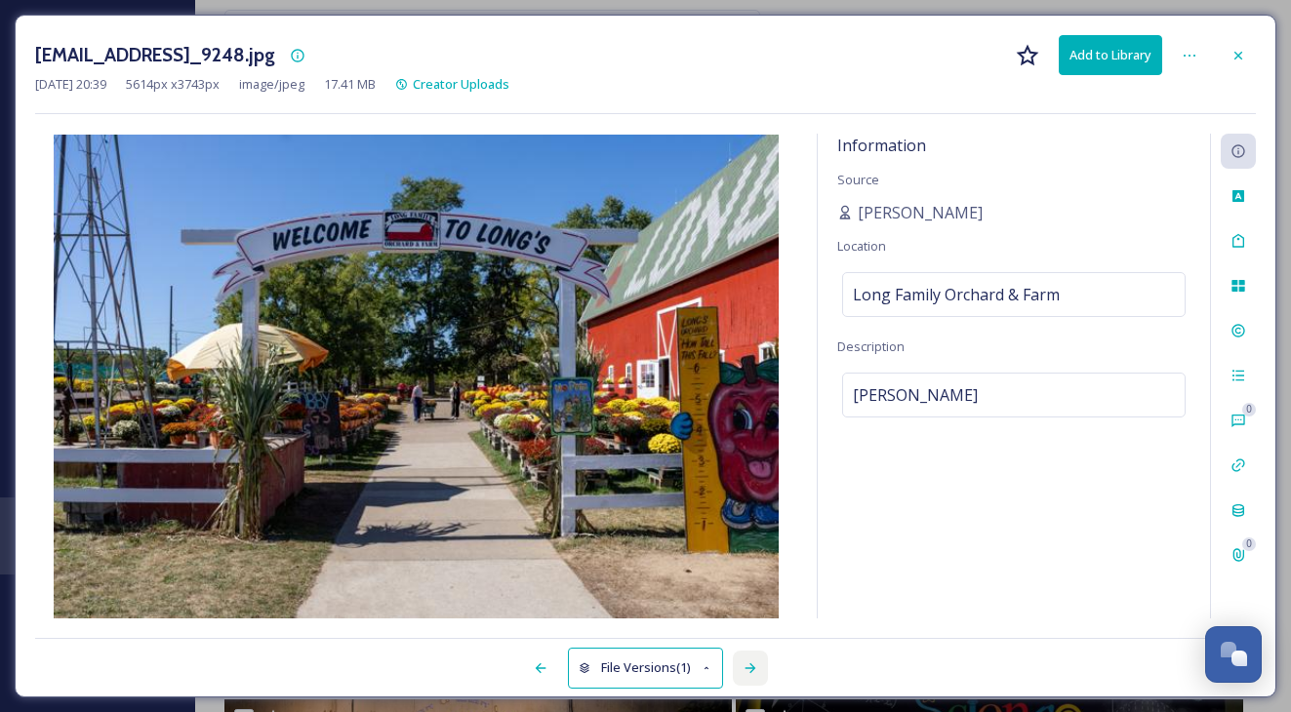
click at [743, 676] on div at bounding box center [750, 668] width 35 height 35
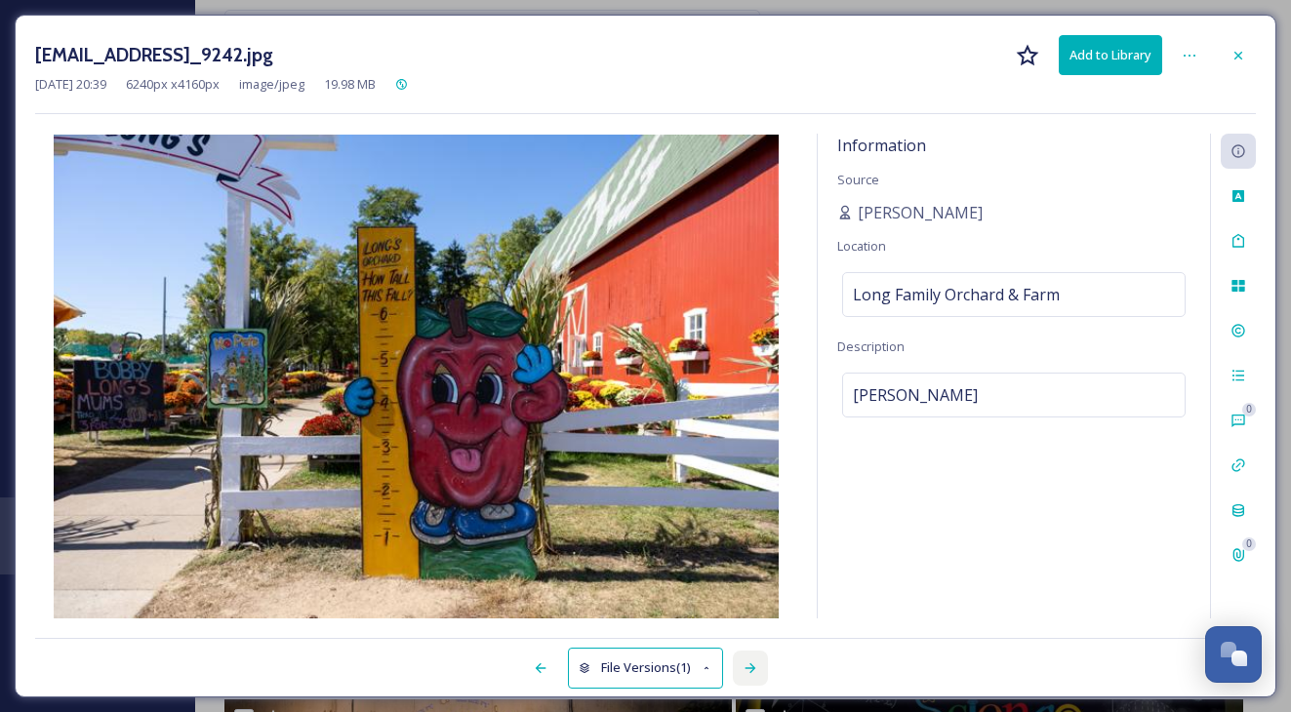
click at [743, 676] on div at bounding box center [750, 668] width 35 height 35
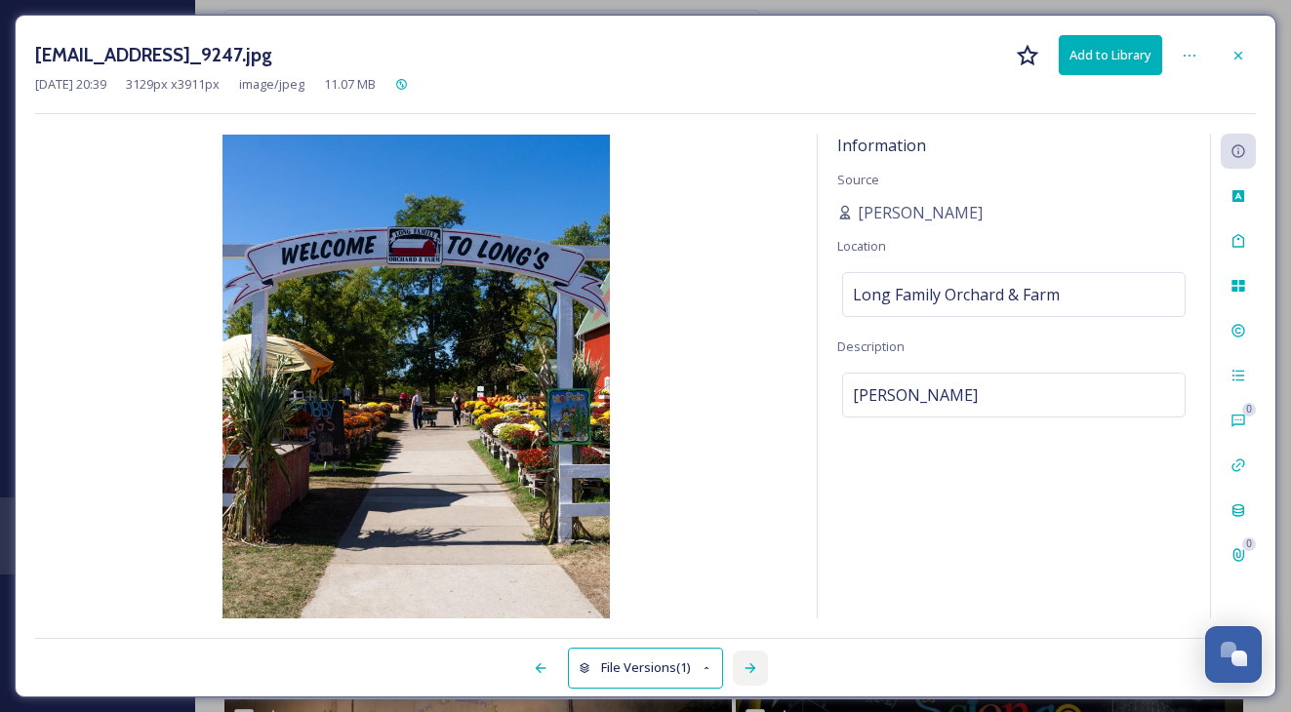
click at [743, 676] on div at bounding box center [750, 668] width 35 height 35
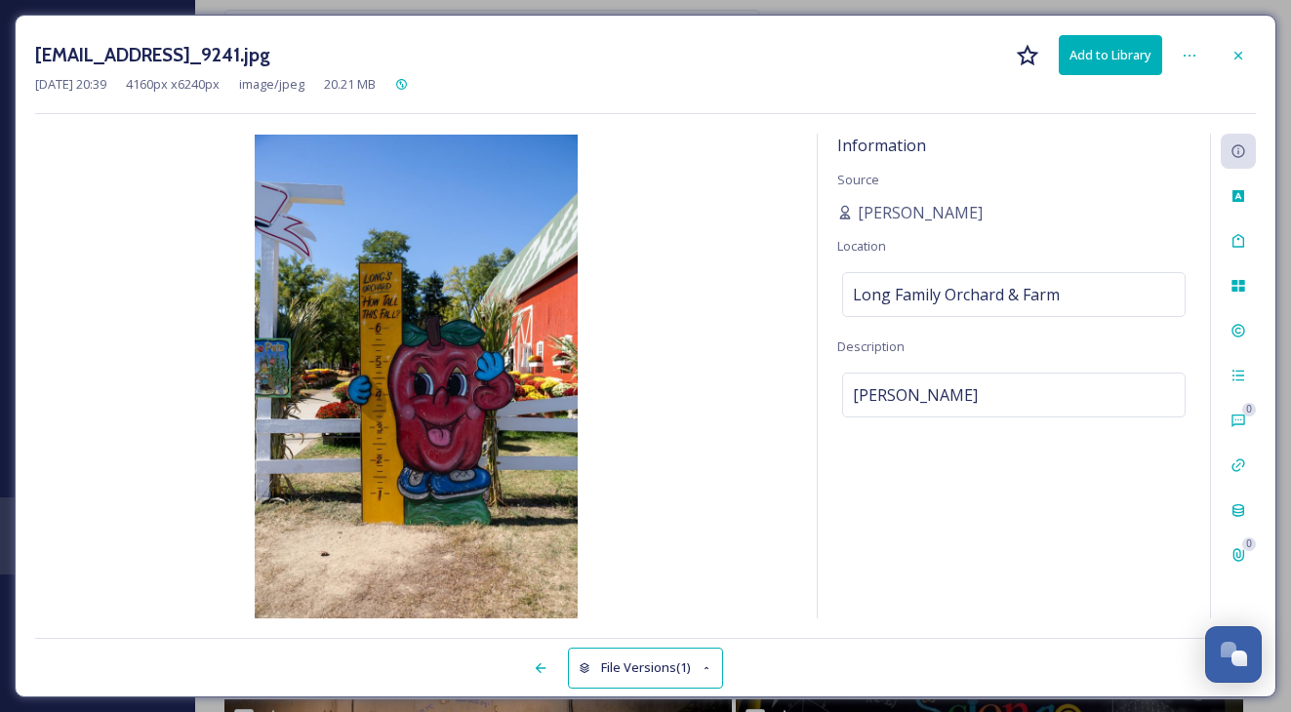
click at [743, 676] on div "File Versions (1)" at bounding box center [645, 657] width 1221 height 39
click at [1239, 54] on icon at bounding box center [1238, 55] width 8 height 8
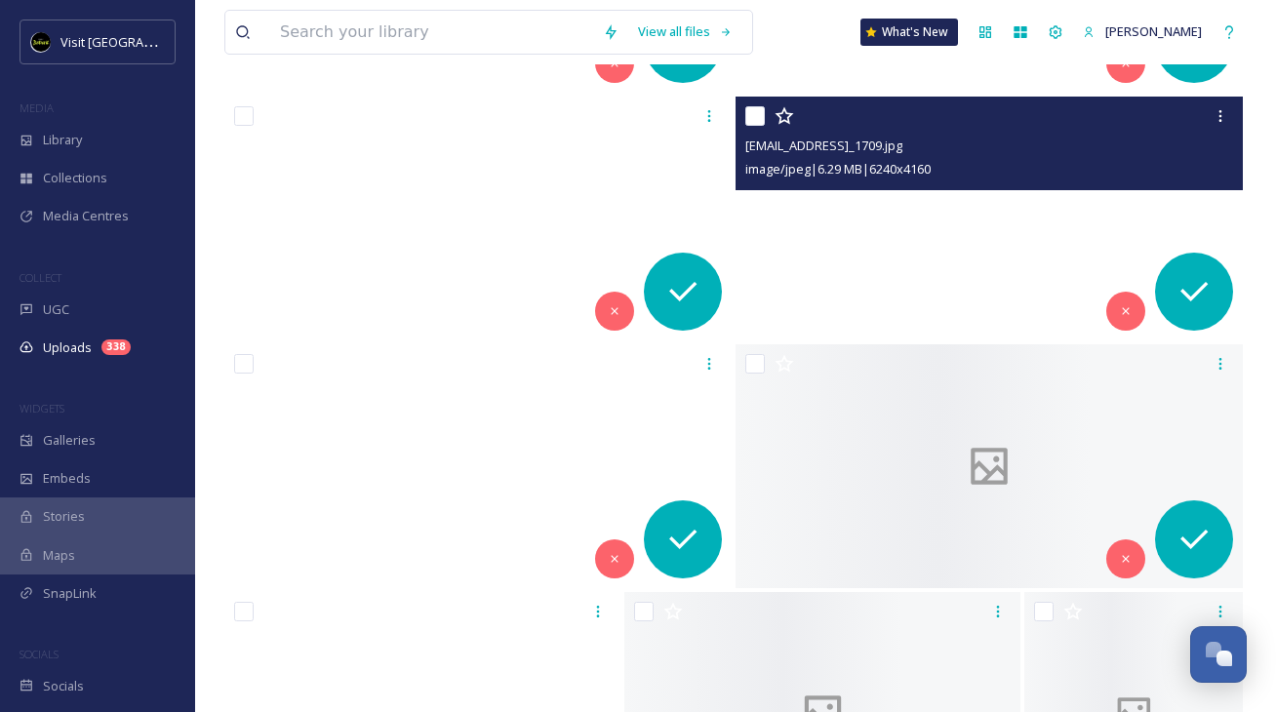
scroll to position [17544, 0]
